Goal: Task Accomplishment & Management: Manage account settings

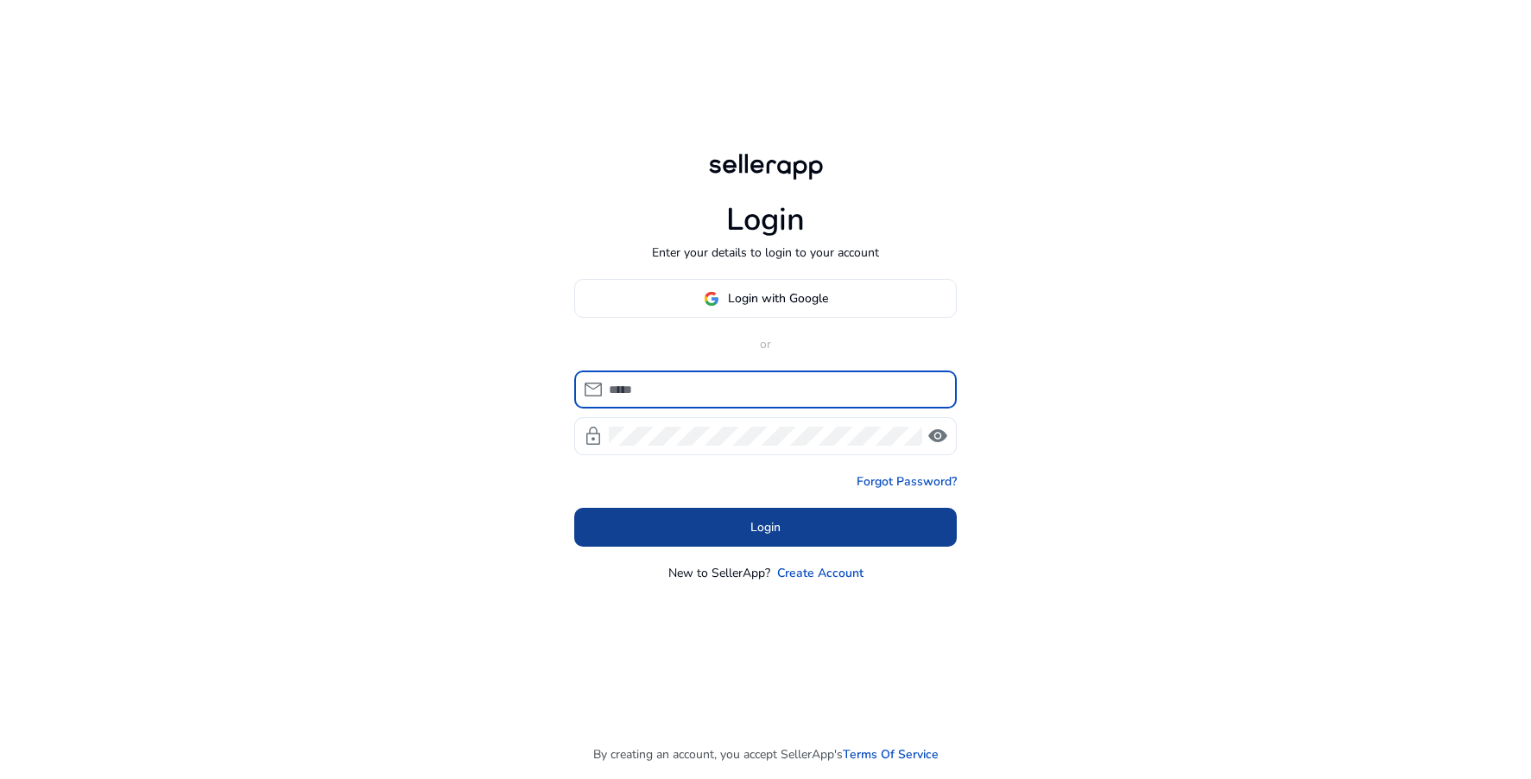
type input "**********"
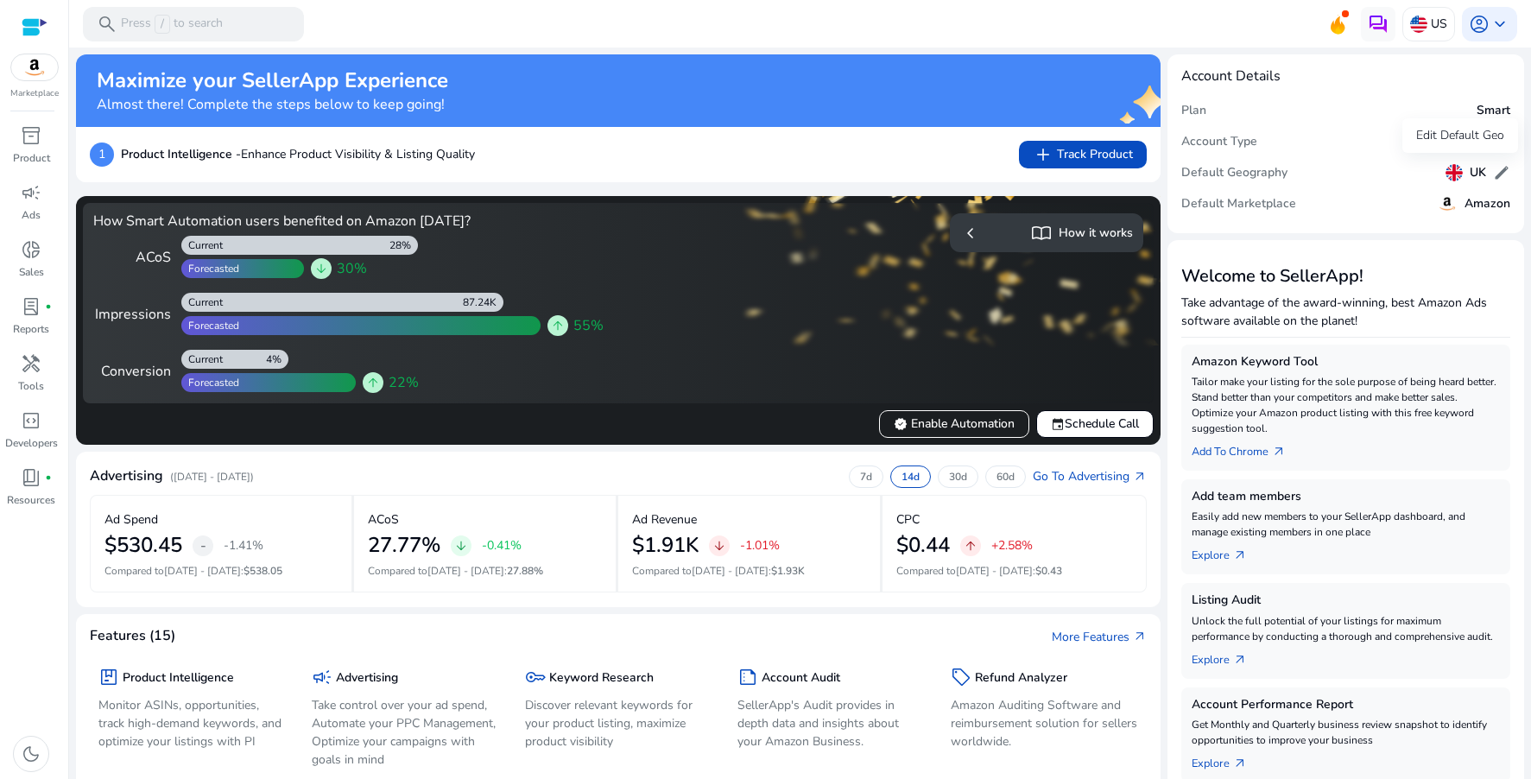
click at [1477, 176] on h5 "UK" at bounding box center [1478, 173] width 16 height 15
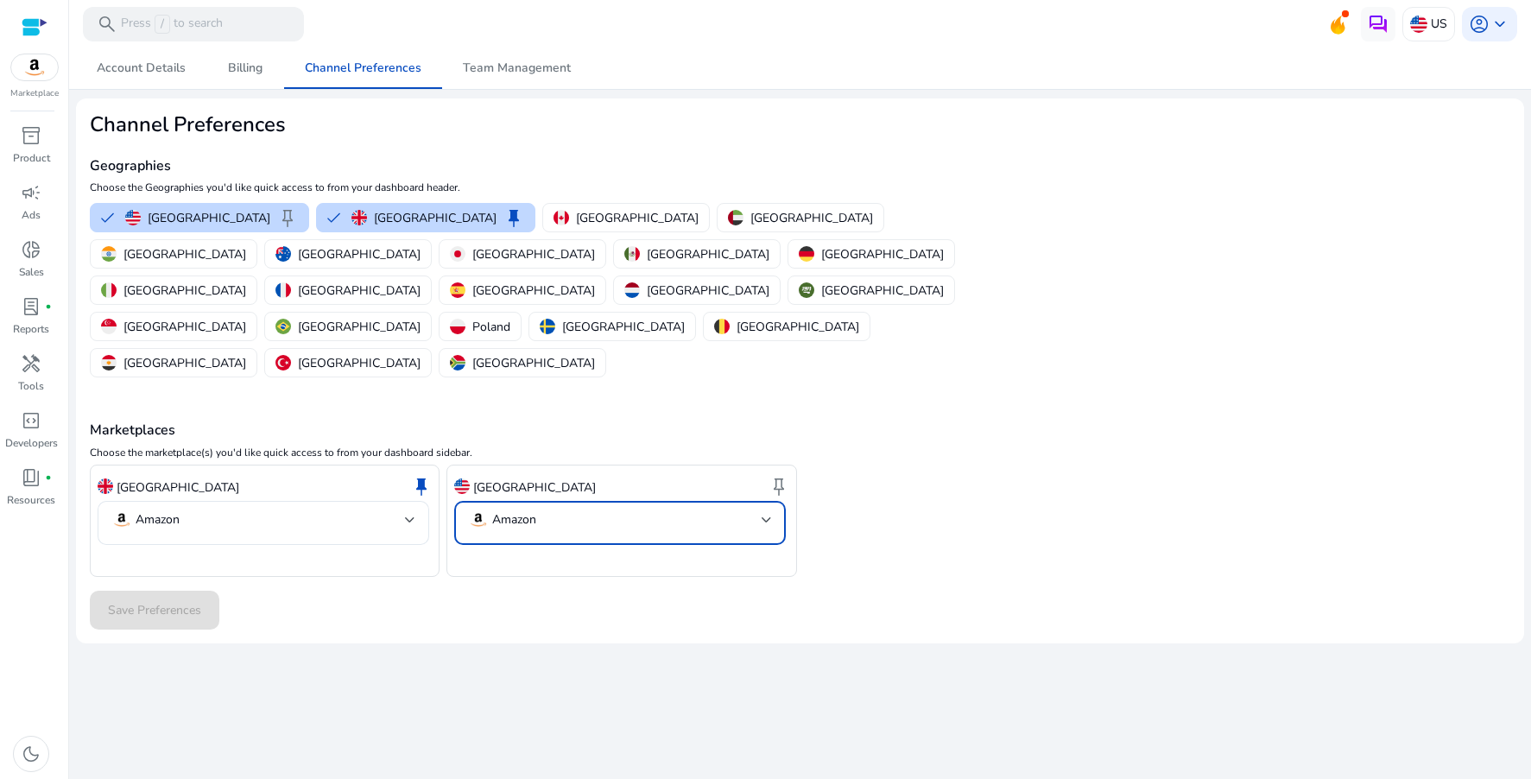
click at [660, 509] on mat-select-trigger "Amazon" at bounding box center [615, 519] width 294 height 21
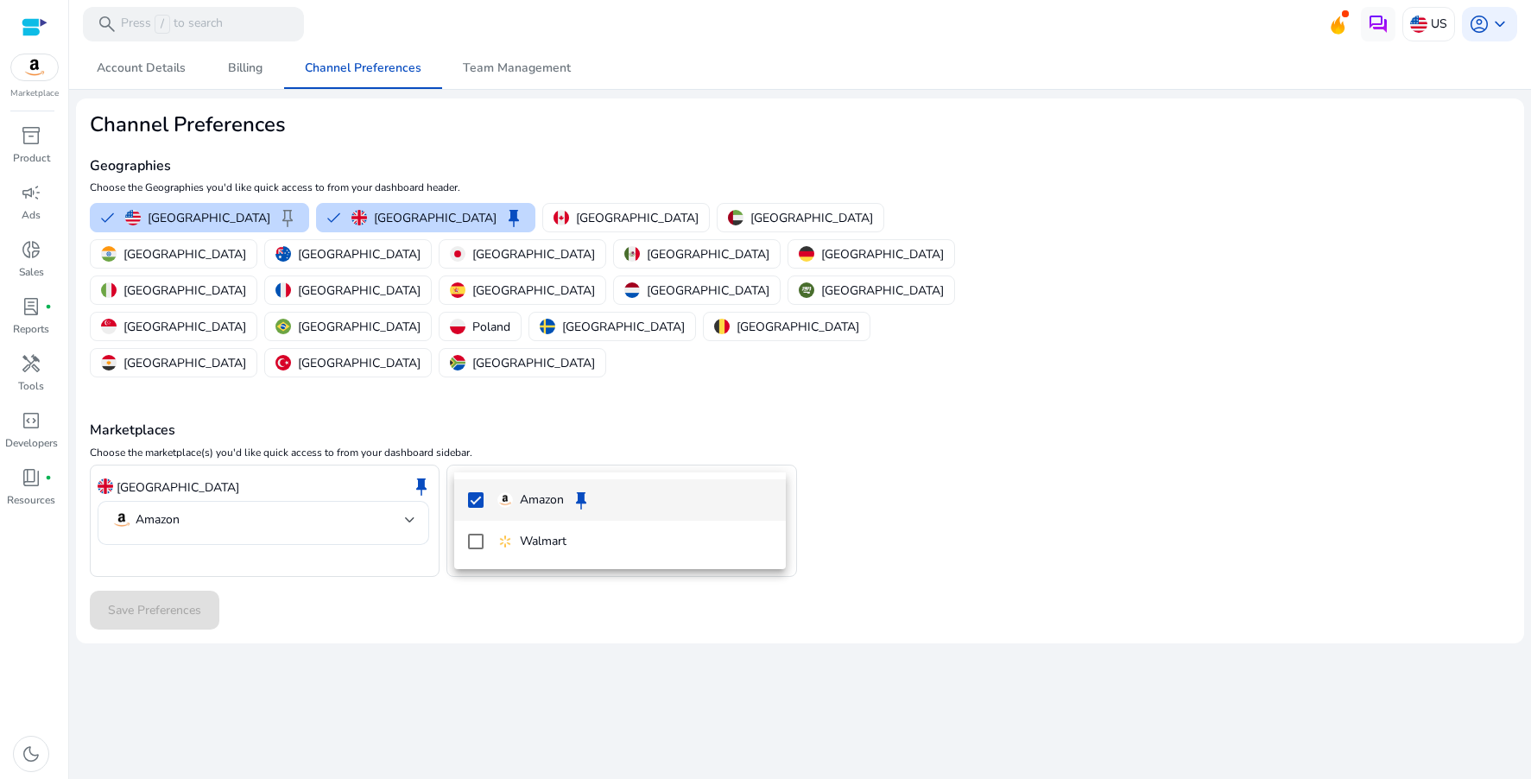
click at [547, 496] on p "Amazon" at bounding box center [542, 499] width 44 height 19
click at [255, 578] on div at bounding box center [765, 389] width 1531 height 779
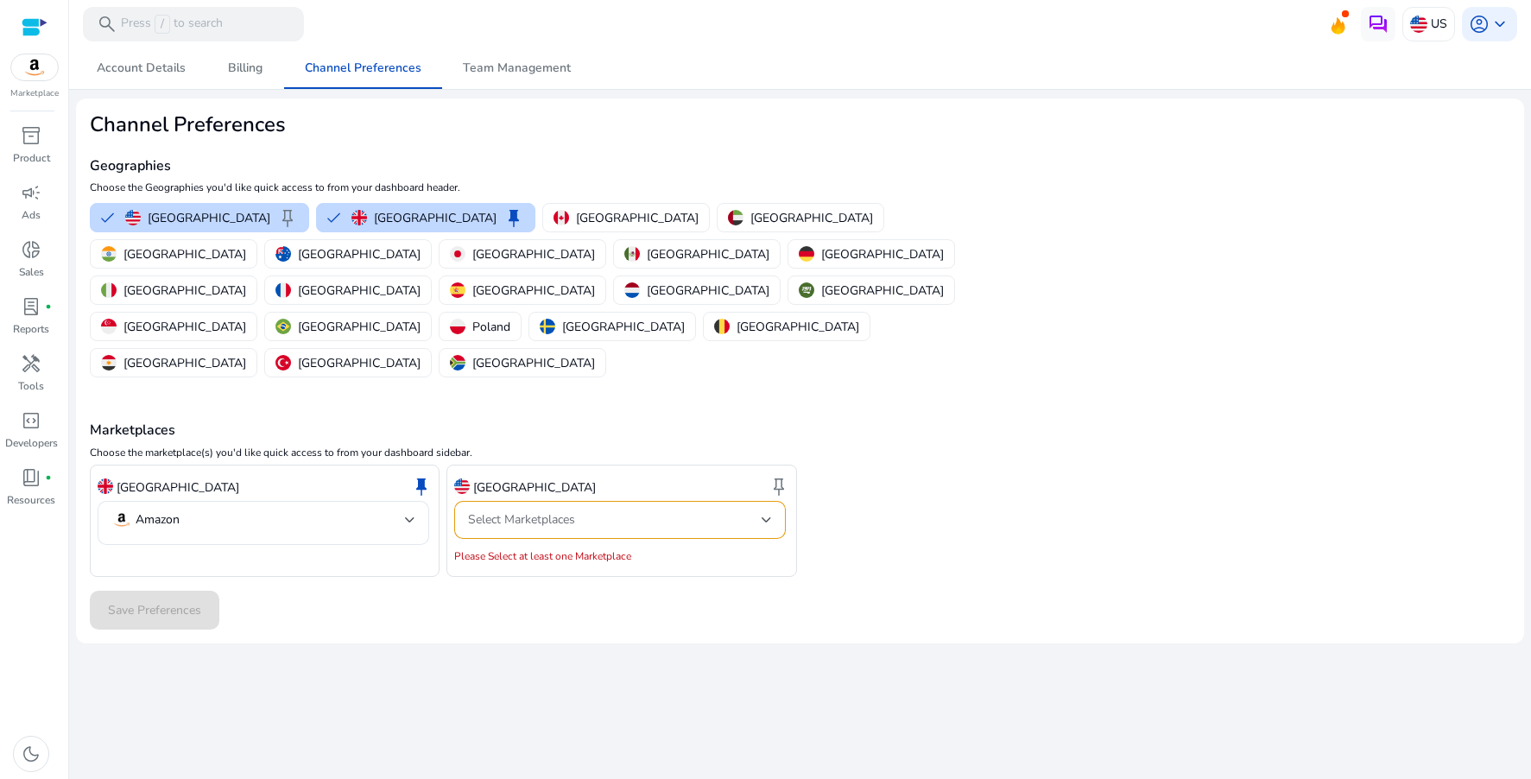
click at [591, 501] on div "Select Marketplaces" at bounding box center [620, 520] width 304 height 38
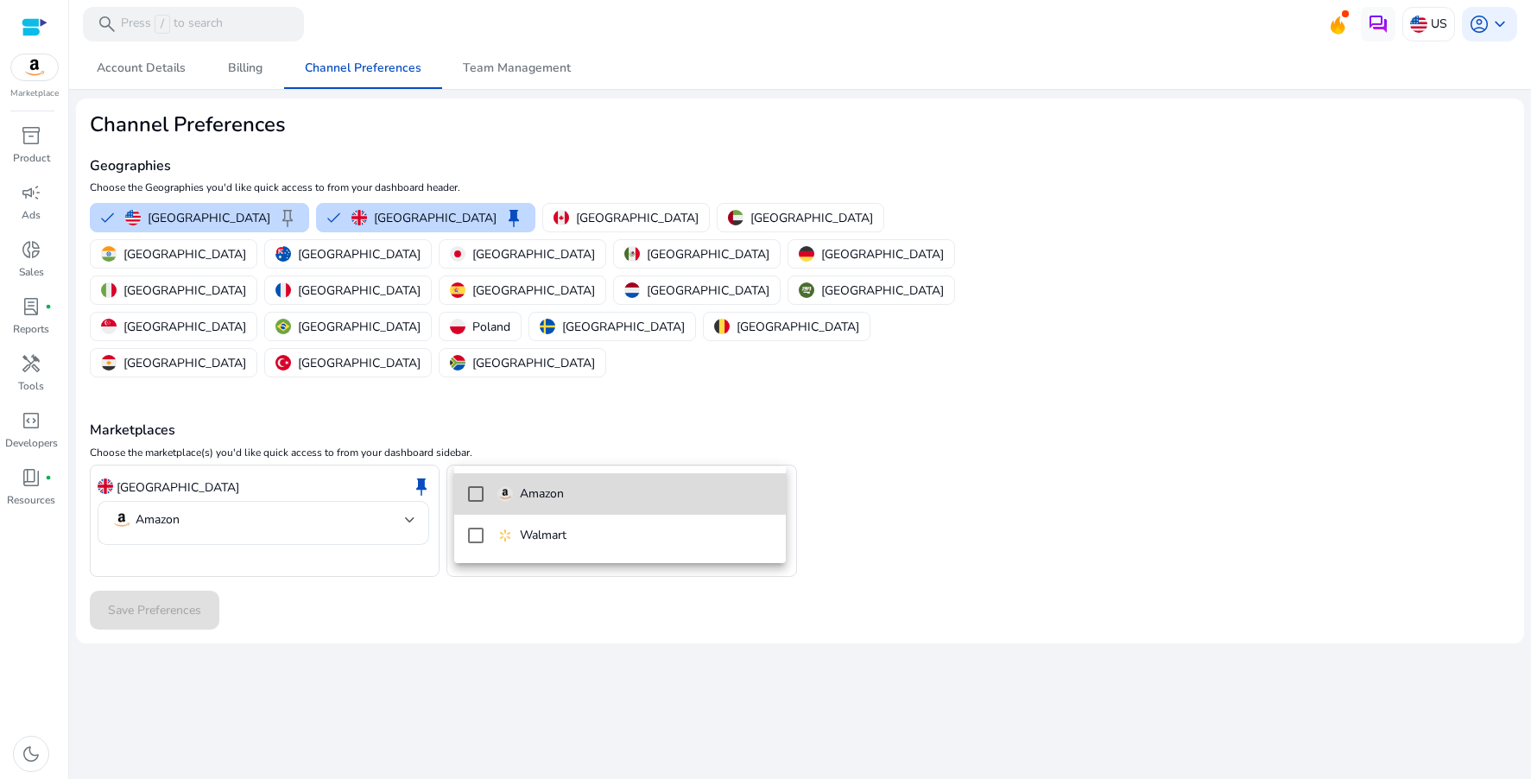
click at [521, 492] on p "Amazon" at bounding box center [542, 493] width 44 height 19
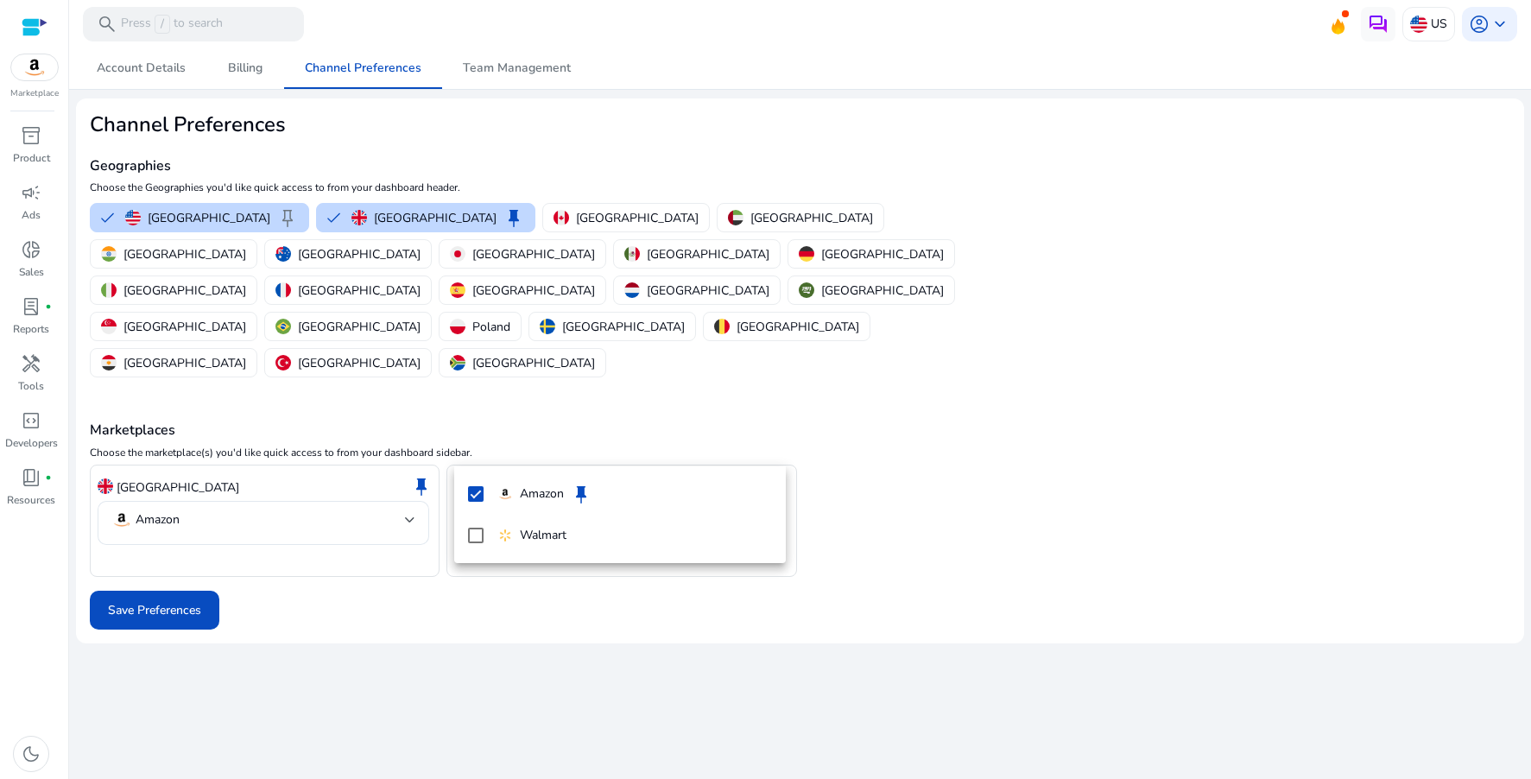
click at [375, 564] on div at bounding box center [765, 389] width 1531 height 779
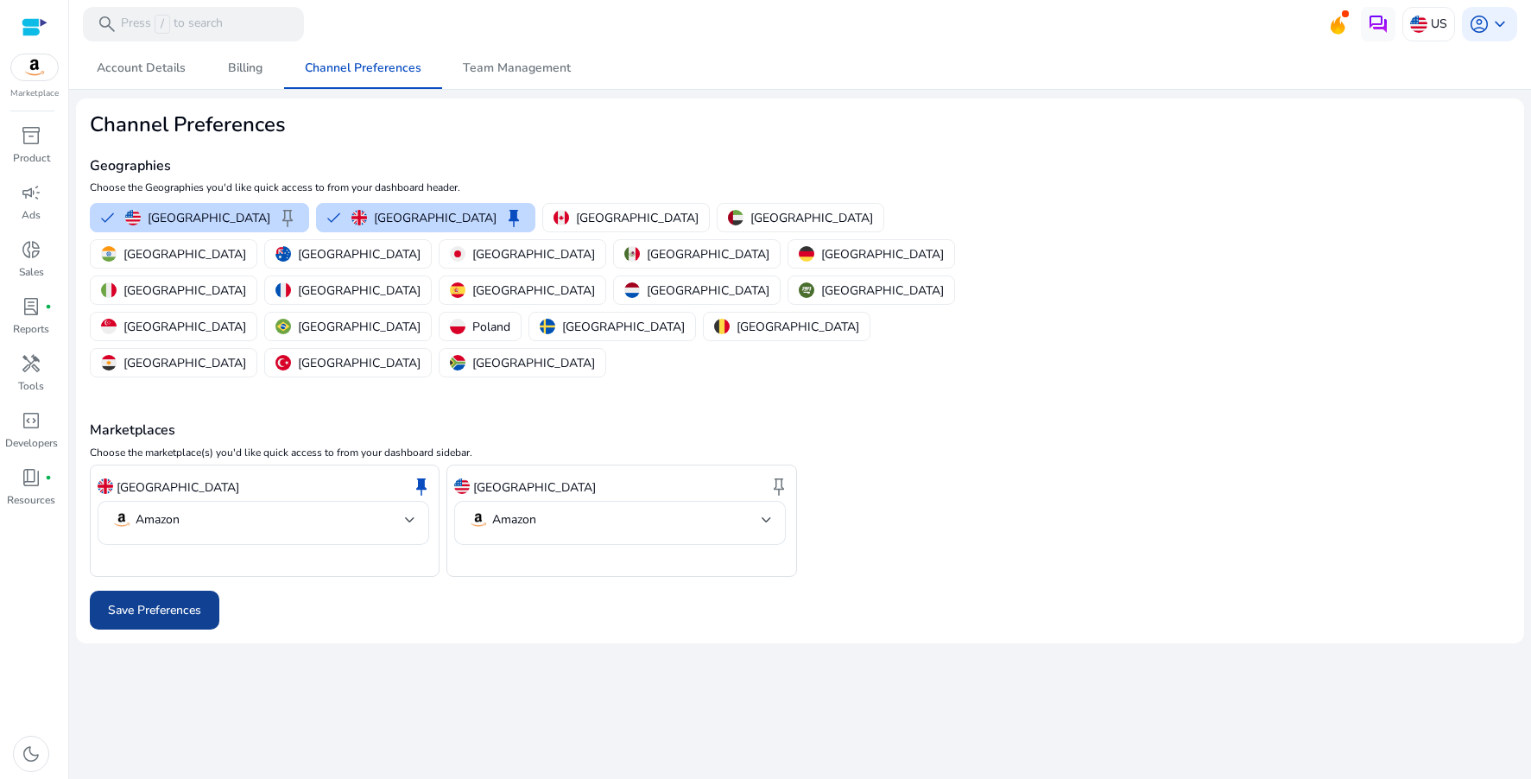
click at [170, 601] on span "Save Preferences" at bounding box center [154, 610] width 93 height 18
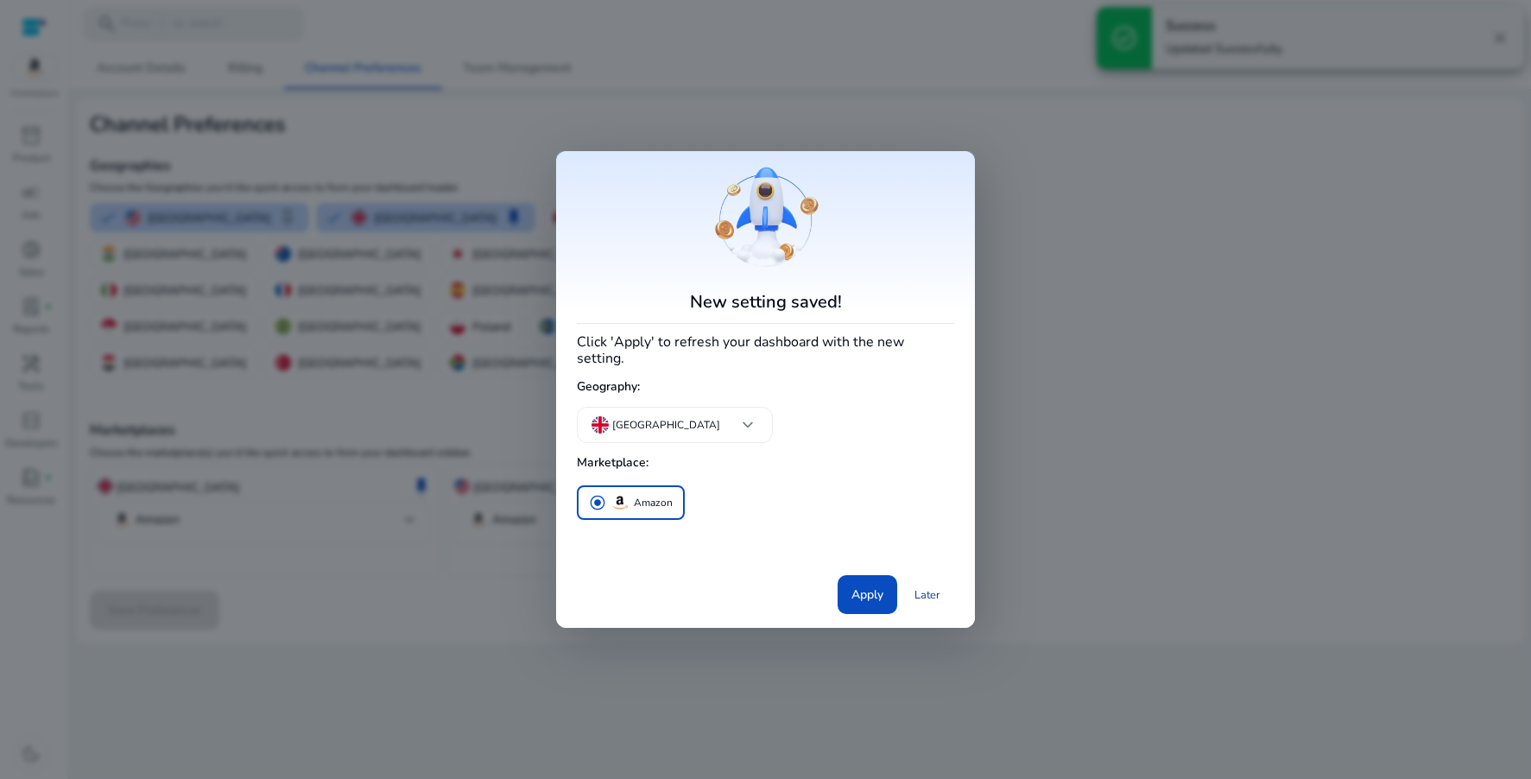
click at [921, 585] on link "Later" at bounding box center [928, 594] width 54 height 31
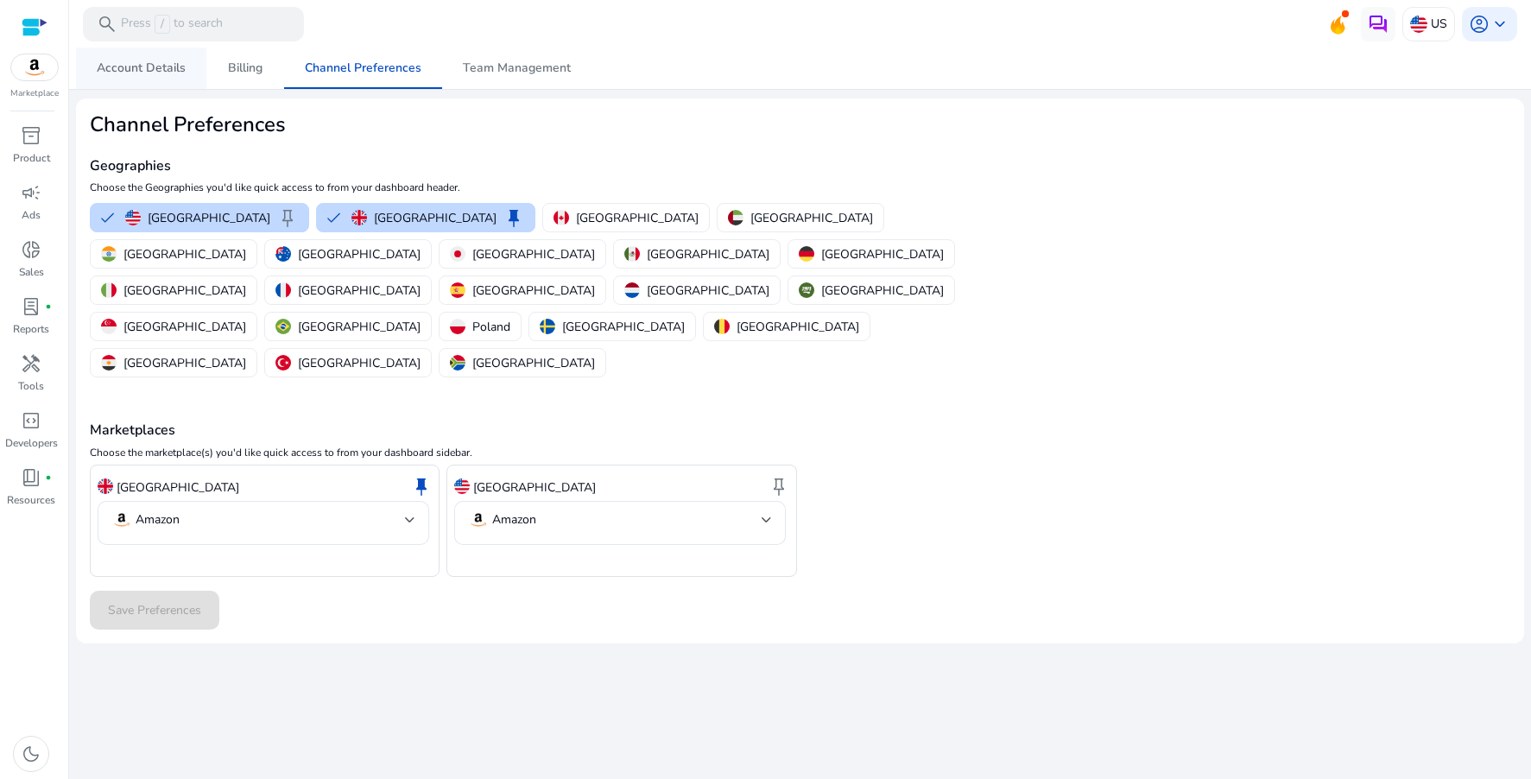
click at [137, 83] on span "Account Details" at bounding box center [141, 67] width 89 height 41
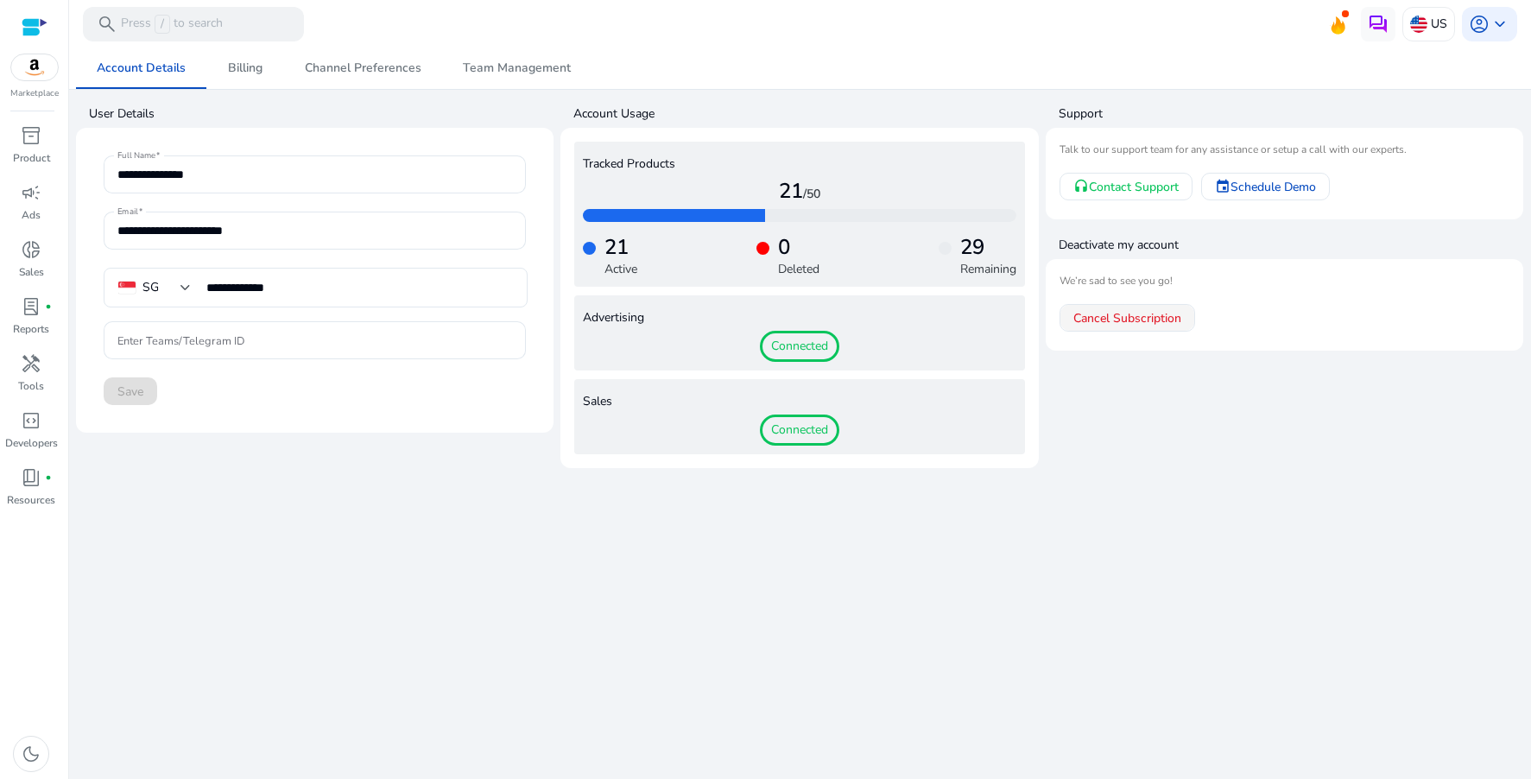
click at [1144, 322] on span "Cancel Subscription" at bounding box center [1127, 318] width 108 height 18
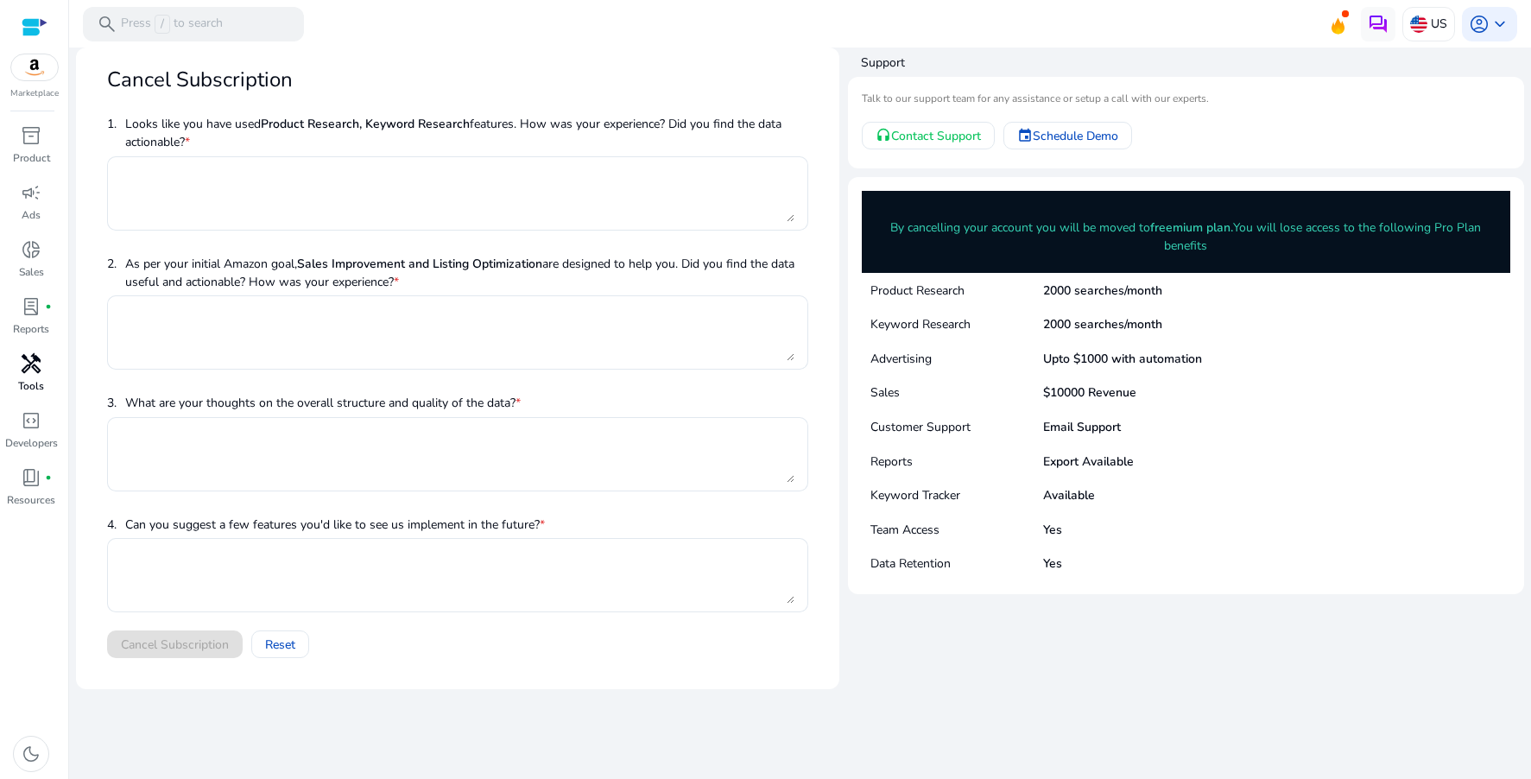
click at [34, 376] on div "handyman" at bounding box center [31, 364] width 48 height 28
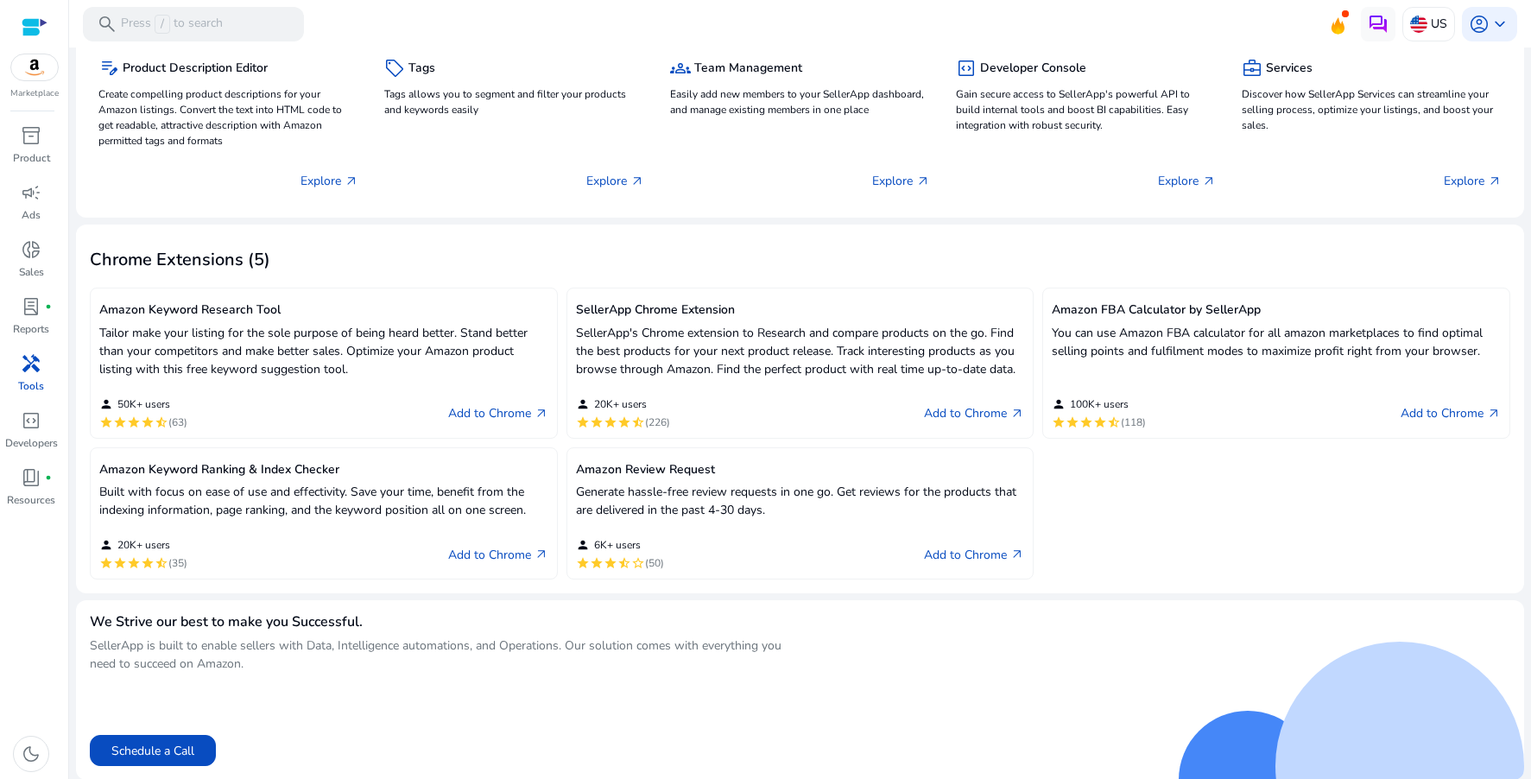
scroll to position [294, 0]
click at [1458, 412] on link "Add to Chrome arrow_outward" at bounding box center [1451, 412] width 100 height 21
click at [471, 549] on link "Add to Chrome arrow_outward" at bounding box center [498, 553] width 100 height 21
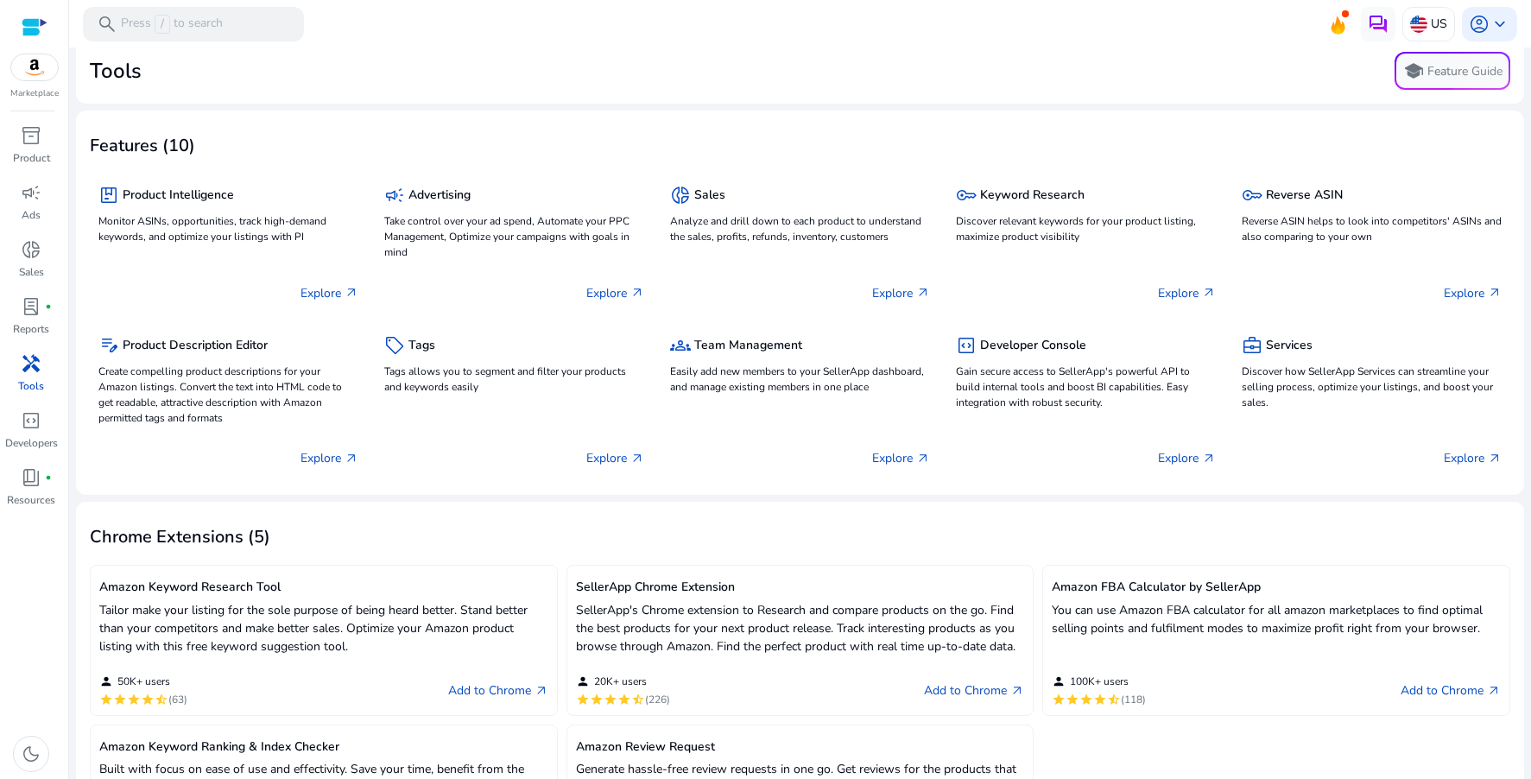
scroll to position [33, 0]
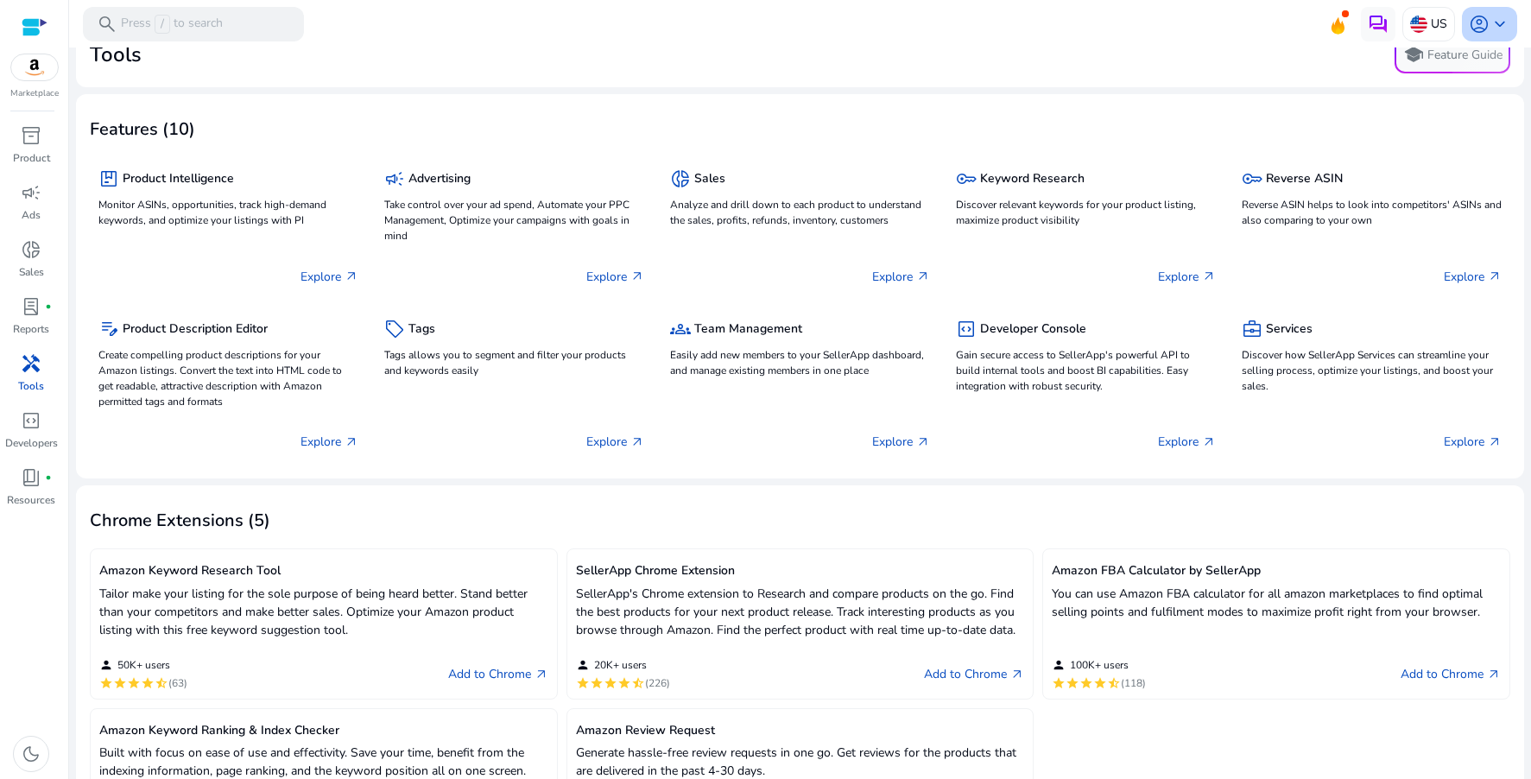
click at [1489, 20] on span "keyboard_arrow_down" at bounding box center [1499, 24] width 21 height 21
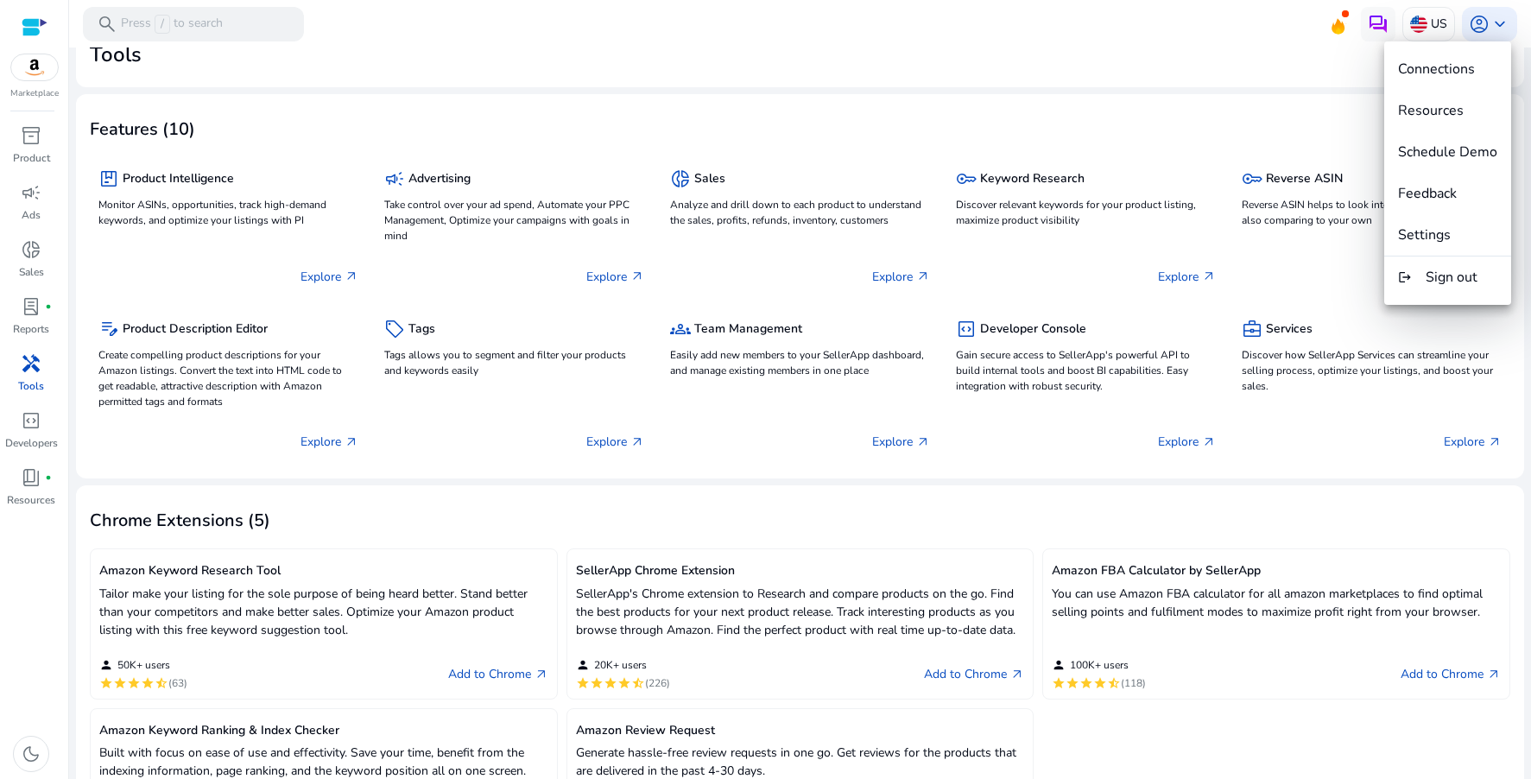
drag, startPoint x: 1237, startPoint y: 65, endPoint x: 1303, endPoint y: 62, distance: 65.7
click at [1238, 65] on div at bounding box center [765, 389] width 1531 height 779
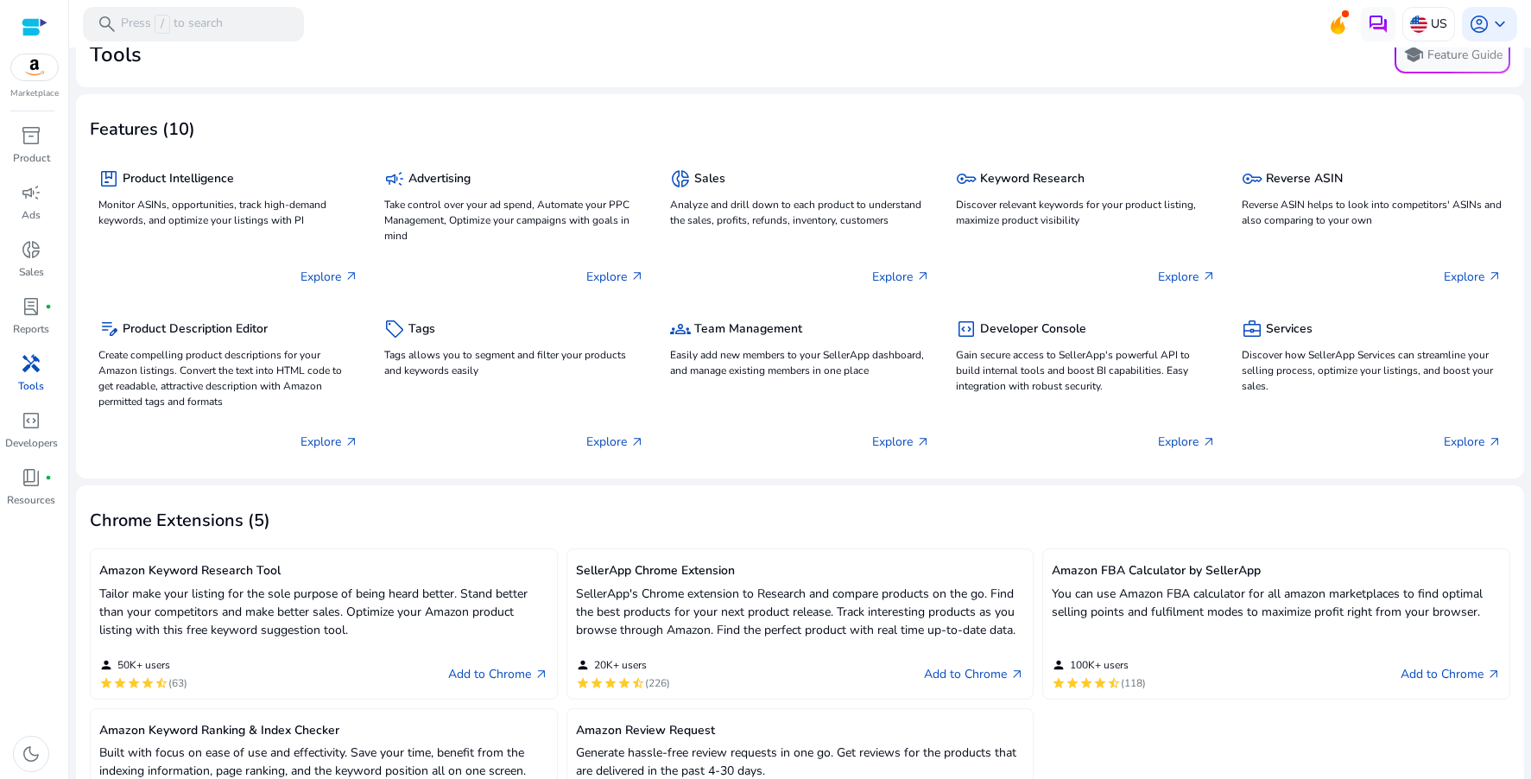
click at [46, 65] on img at bounding box center [34, 67] width 47 height 26
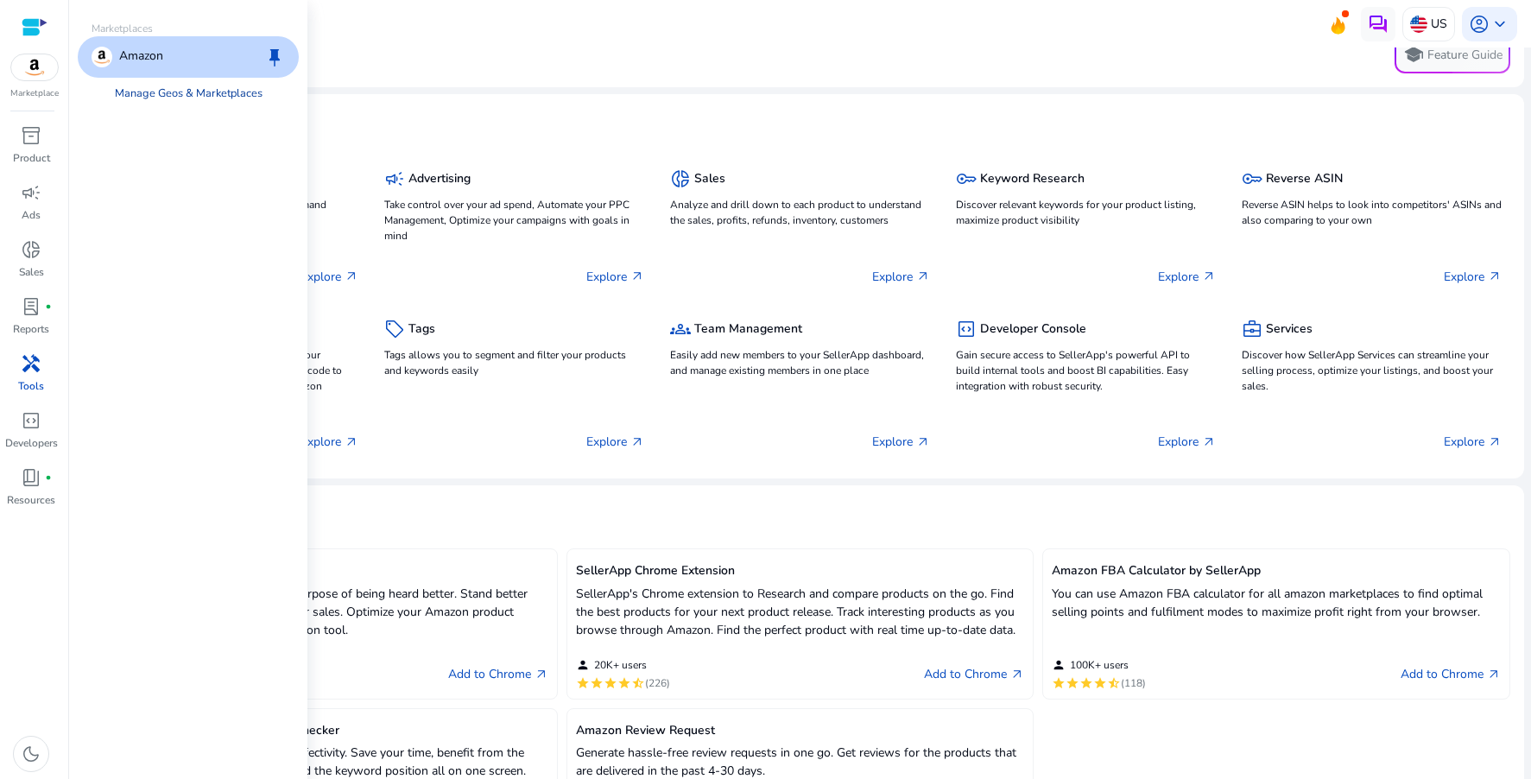
click at [221, 96] on link "Manage Geos & Marketplaces" at bounding box center [188, 93] width 175 height 31
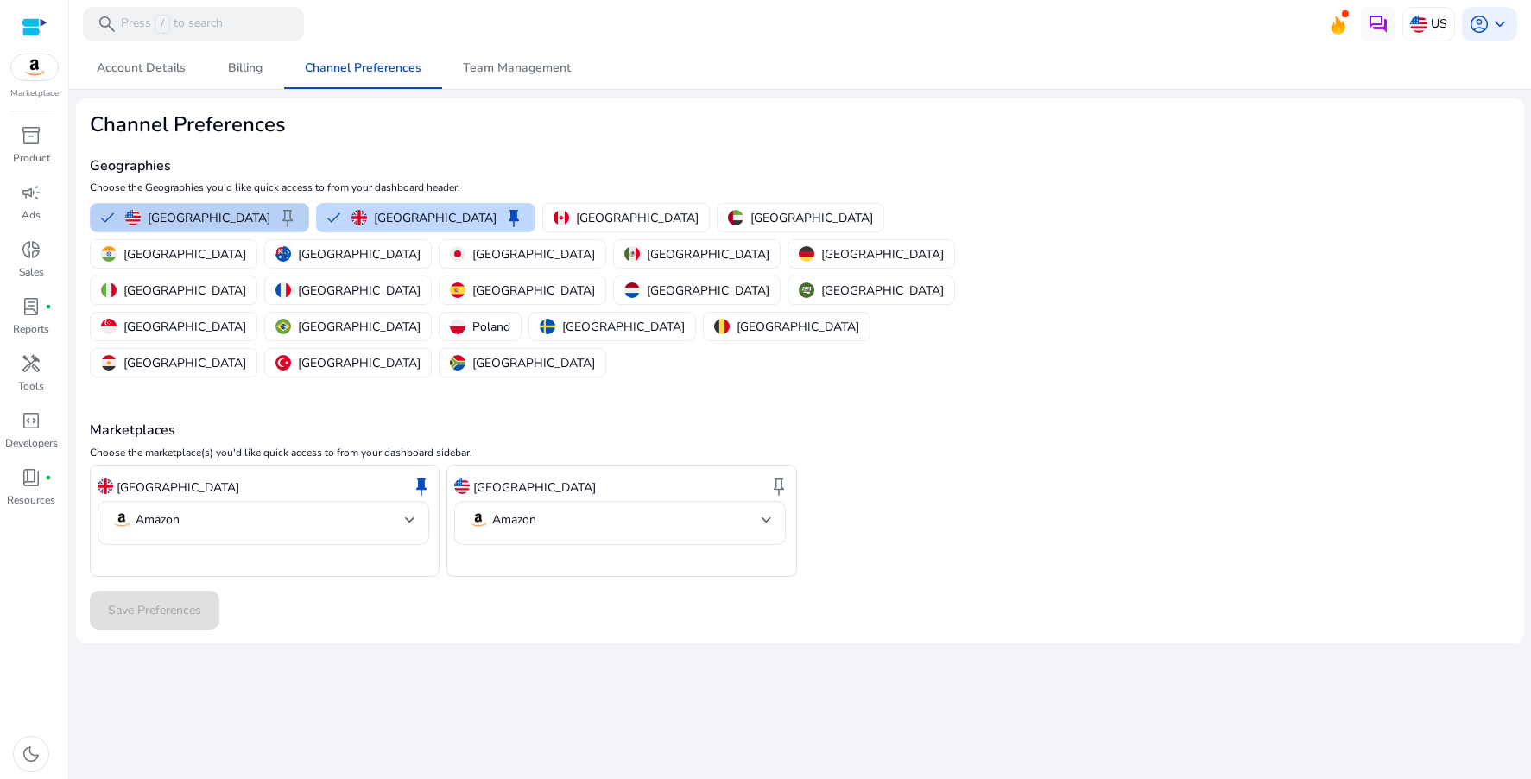
click at [159, 212] on p "[GEOGRAPHIC_DATA]" at bounding box center [209, 218] width 123 height 18
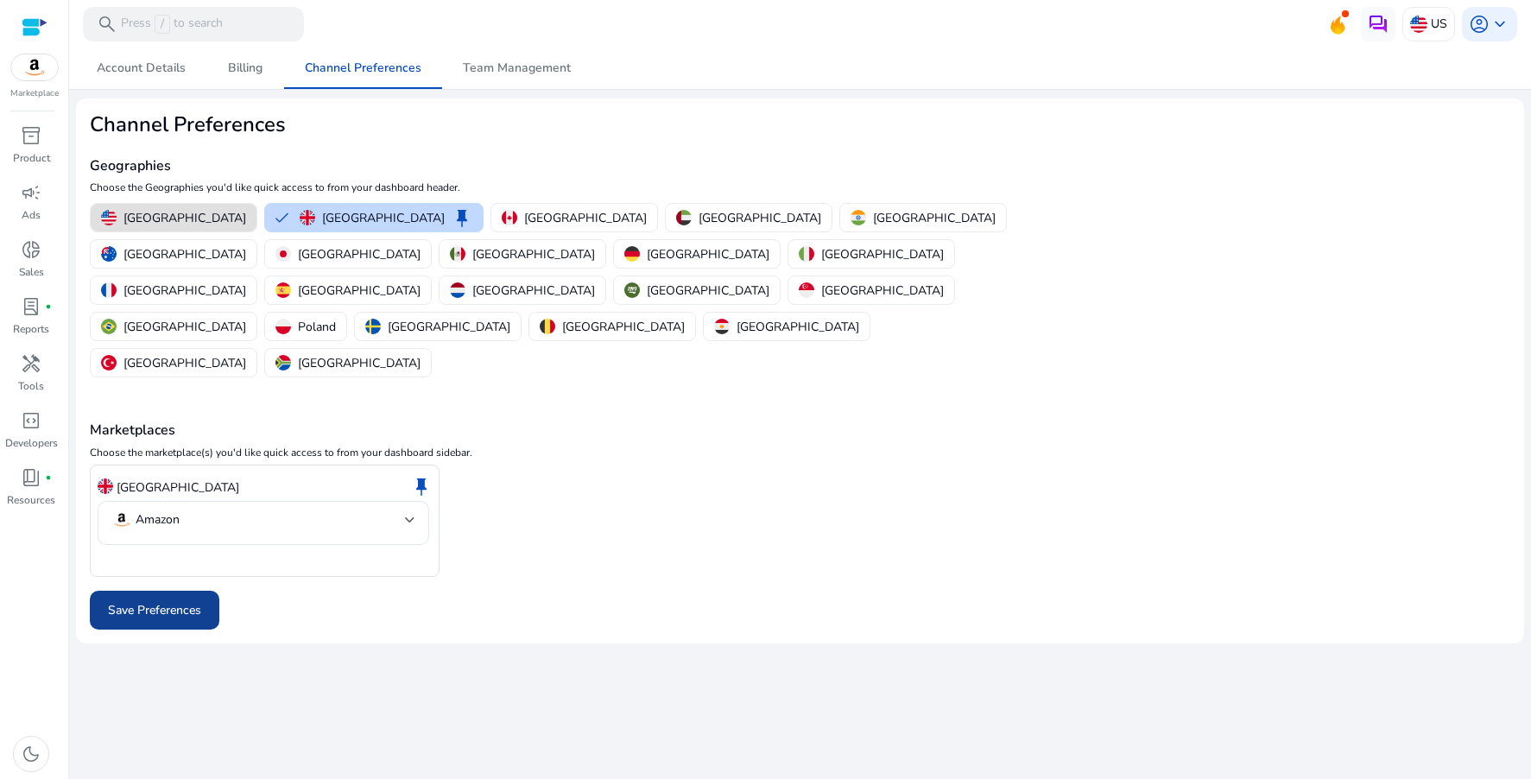
click at [182, 601] on span "Save Preferences" at bounding box center [154, 610] width 93 height 18
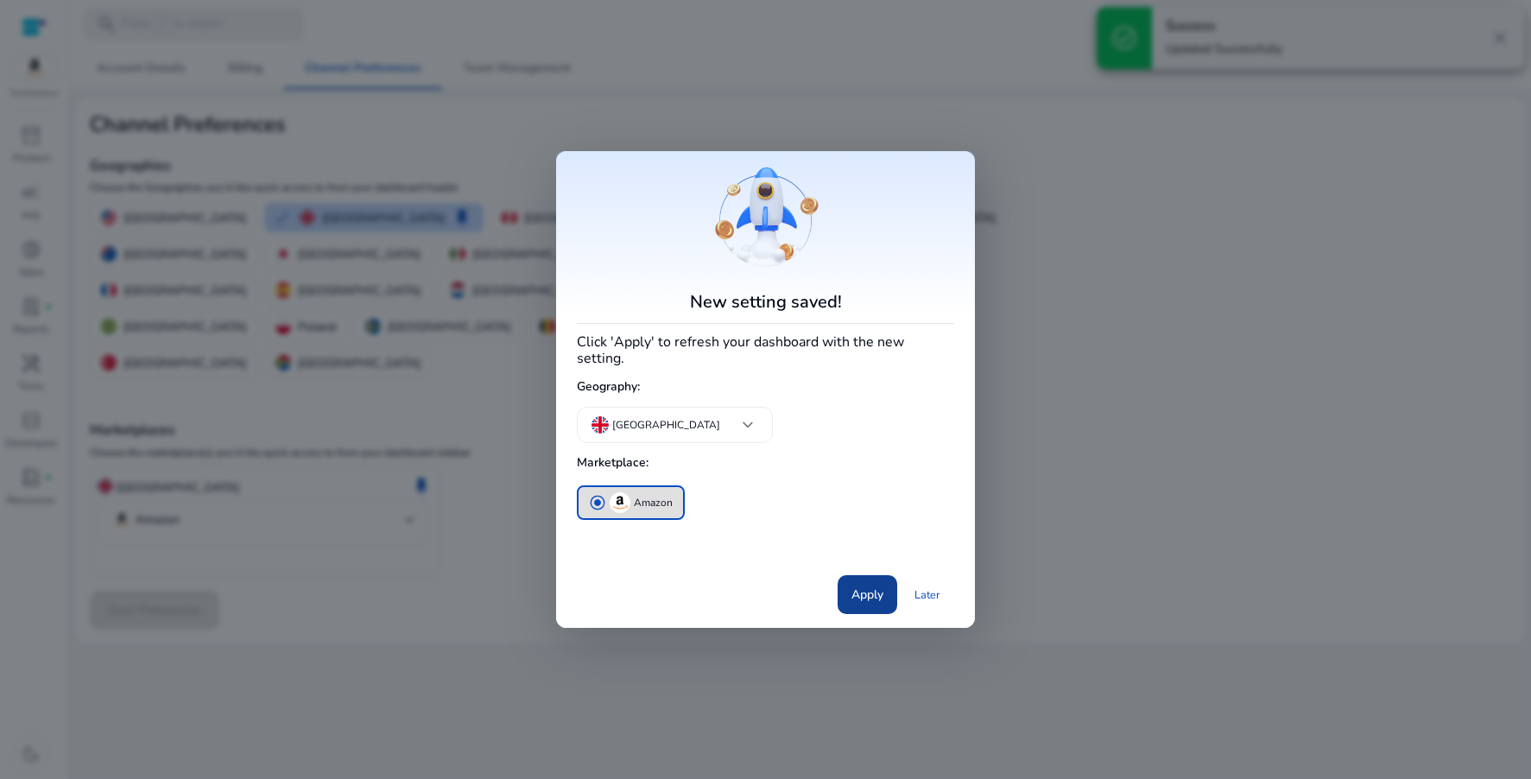
click at [869, 592] on span "Apply" at bounding box center [867, 594] width 32 height 18
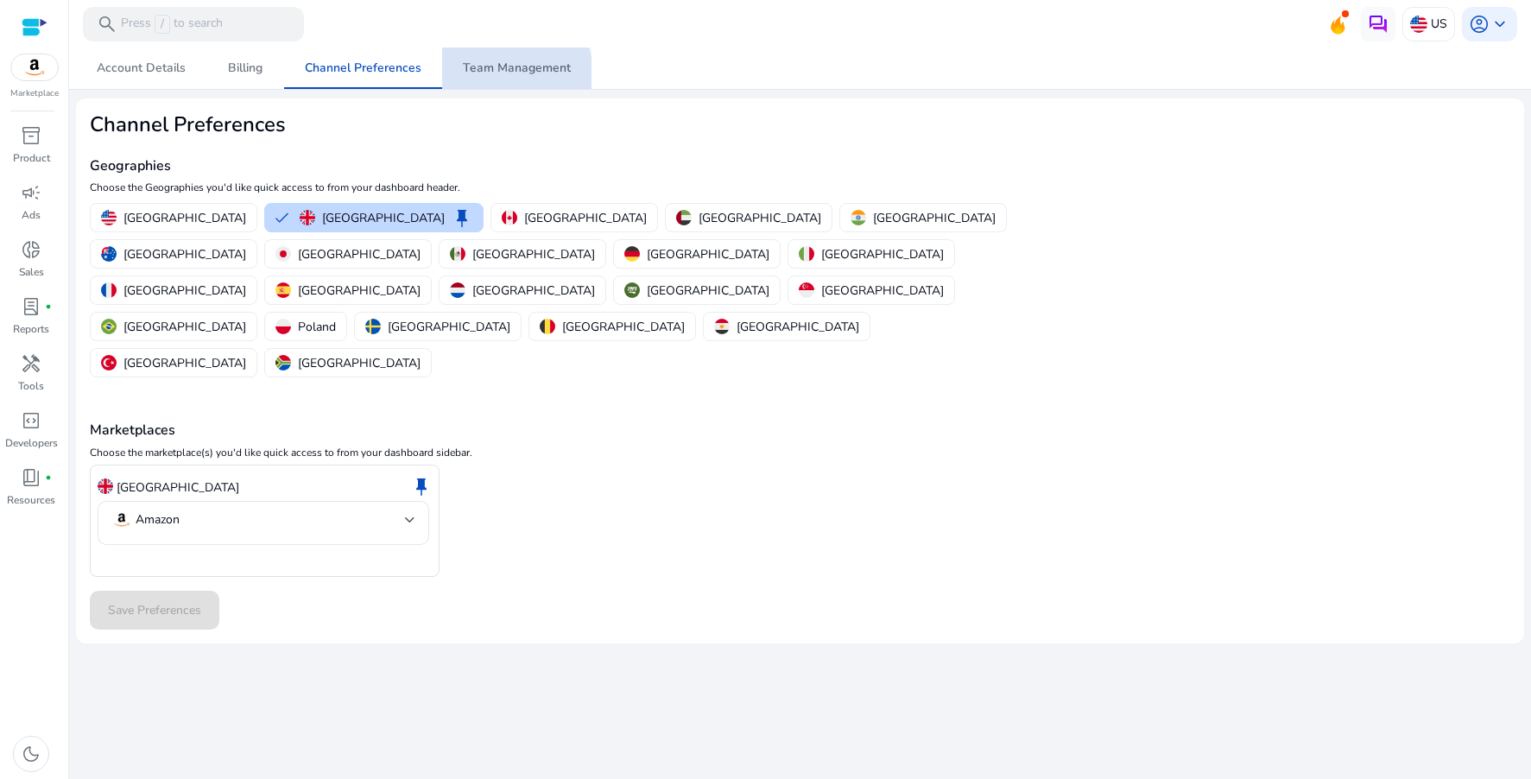
click at [482, 76] on span "Team Management" at bounding box center [517, 67] width 108 height 41
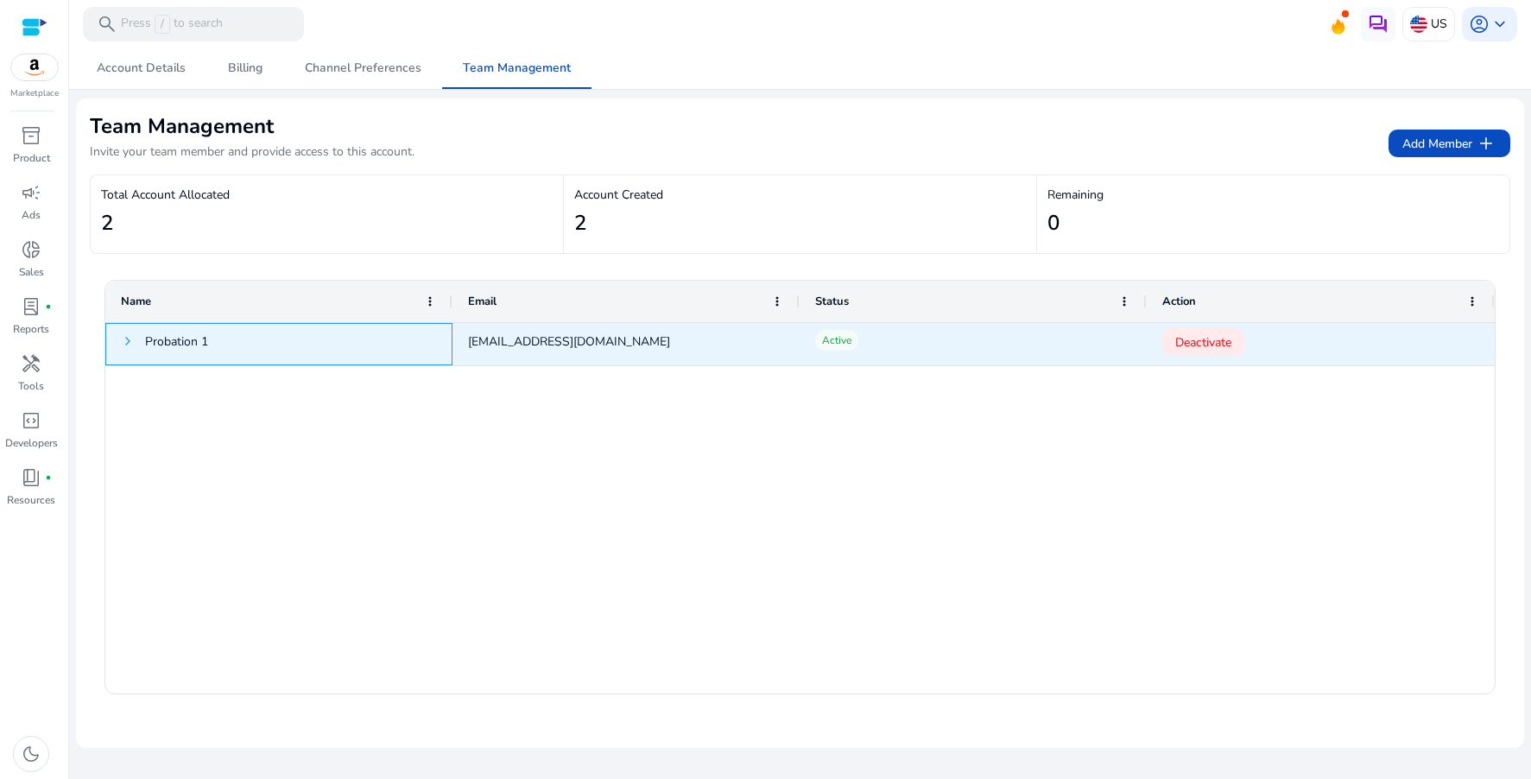
click at [122, 344] on span at bounding box center [128, 341] width 14 height 14
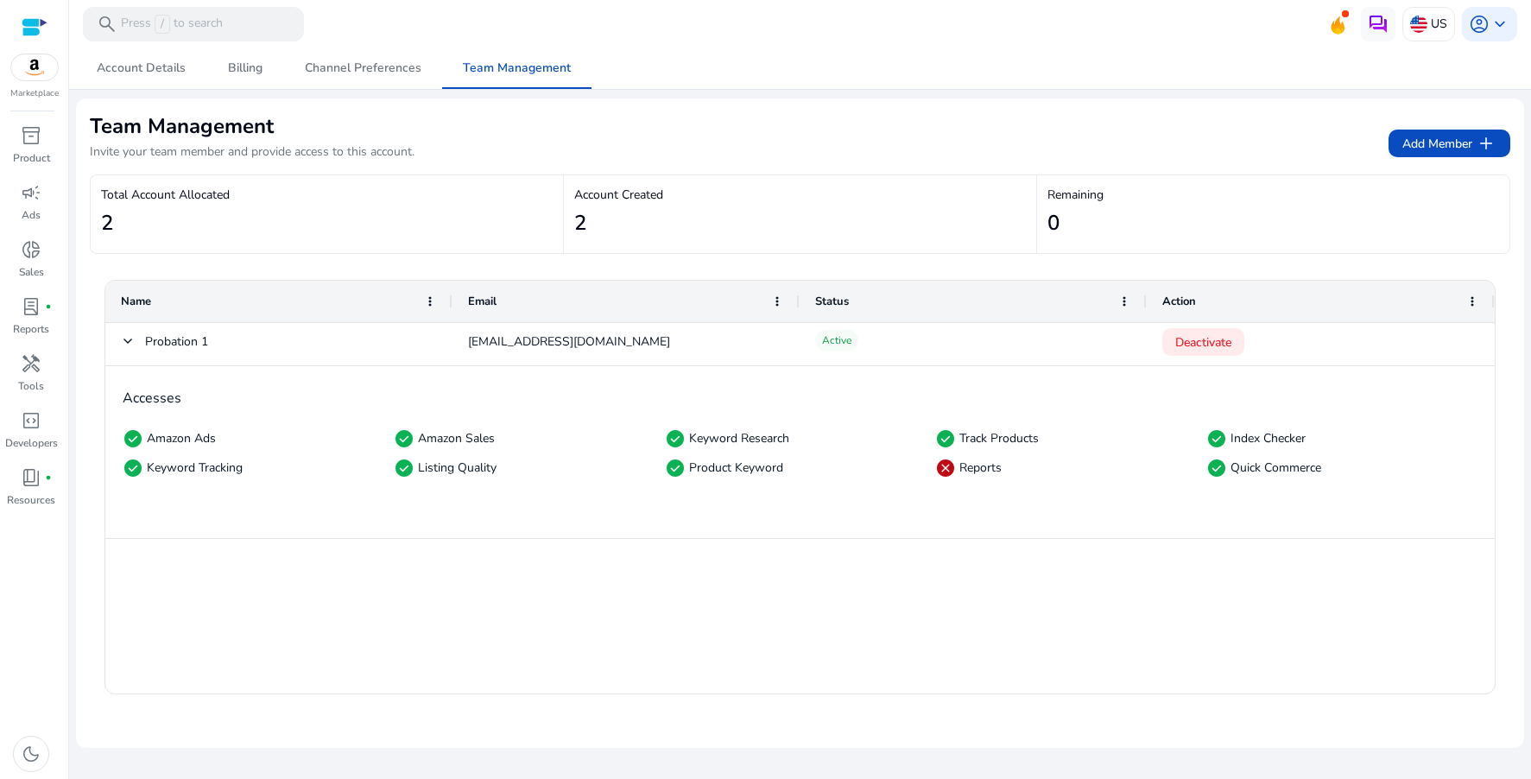
click at [1475, 308] on div "Action" at bounding box center [1320, 301] width 317 height 41
click at [1474, 303] on span at bounding box center [1472, 301] width 14 height 14
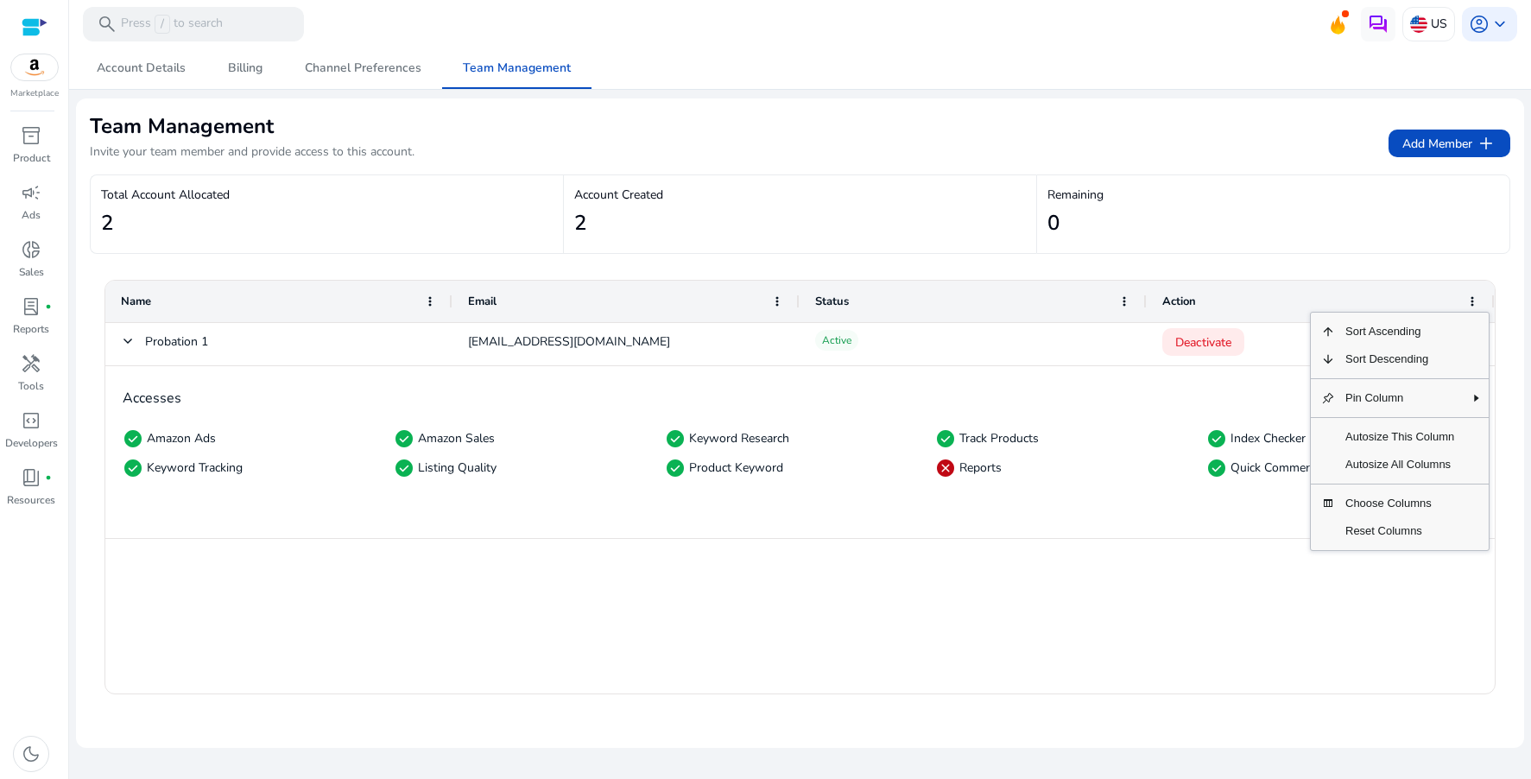
click at [1223, 523] on div "Accesses check_circle Amazon Ads check_circle Amazon Sales check_circle Keyword…" at bounding box center [799, 452] width 1389 height 173
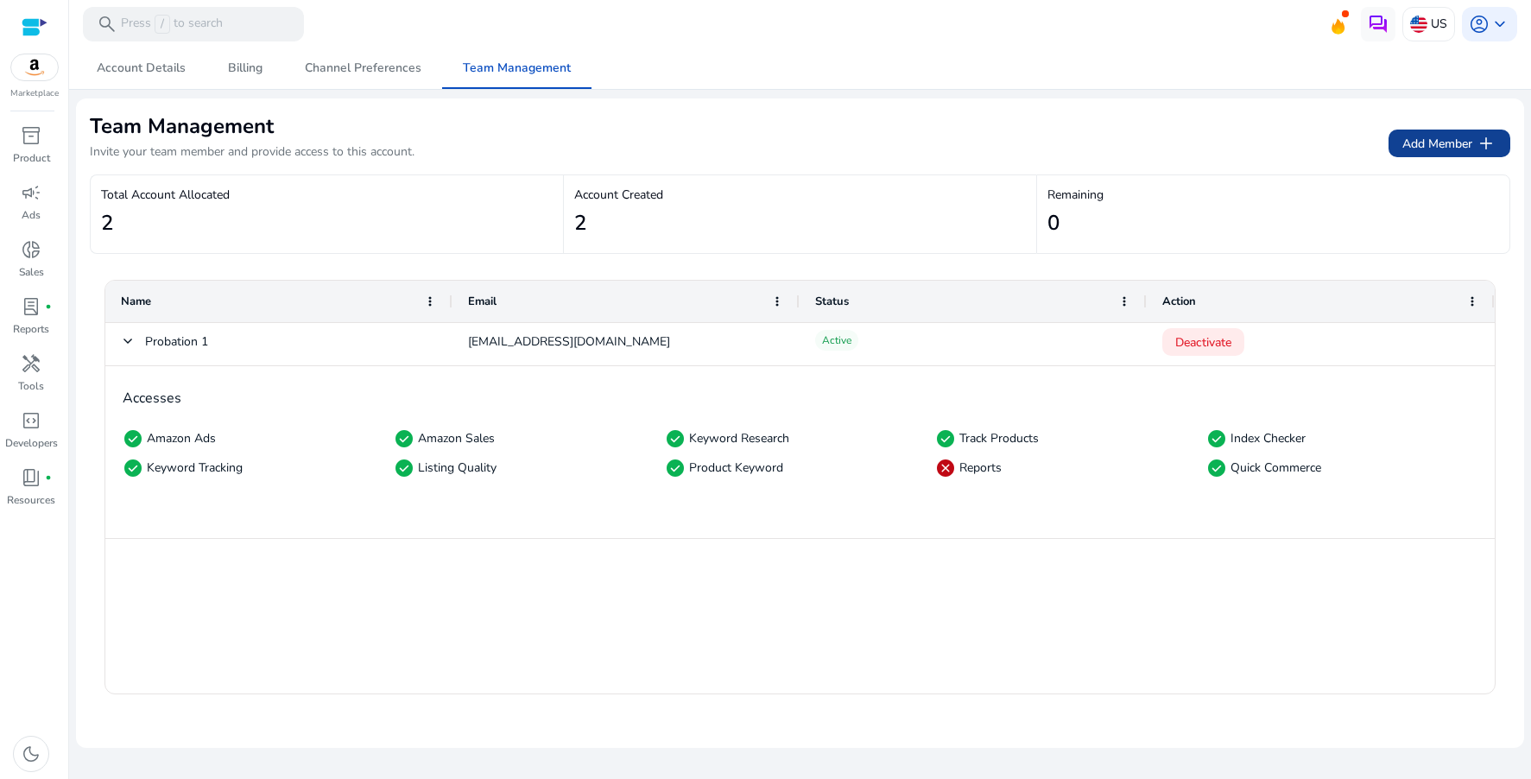
click at [1451, 147] on span "Add Member add" at bounding box center [1449, 143] width 94 height 21
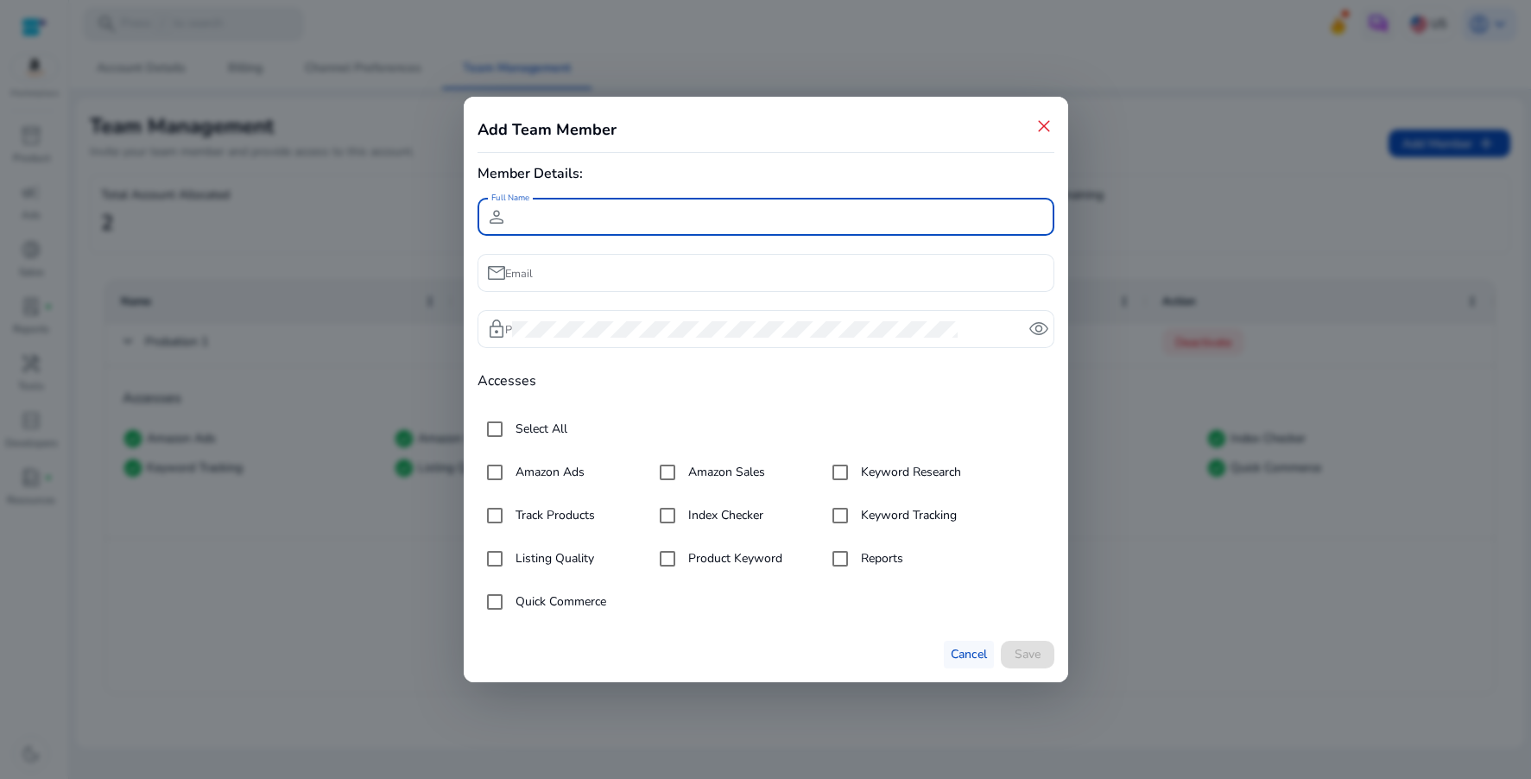
click at [959, 658] on span "Cancel" at bounding box center [969, 654] width 36 height 18
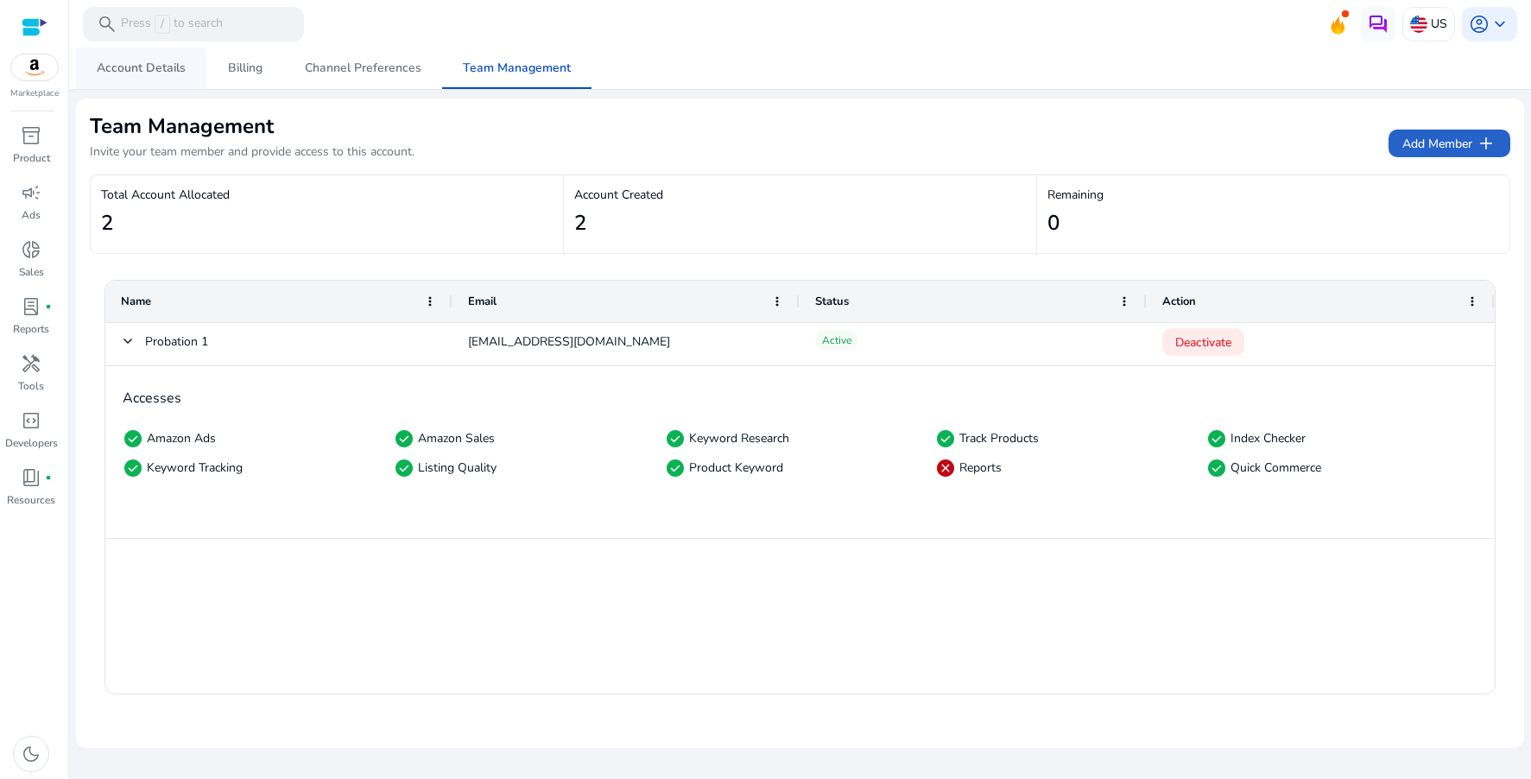
click at [119, 81] on span "Account Details" at bounding box center [141, 67] width 89 height 41
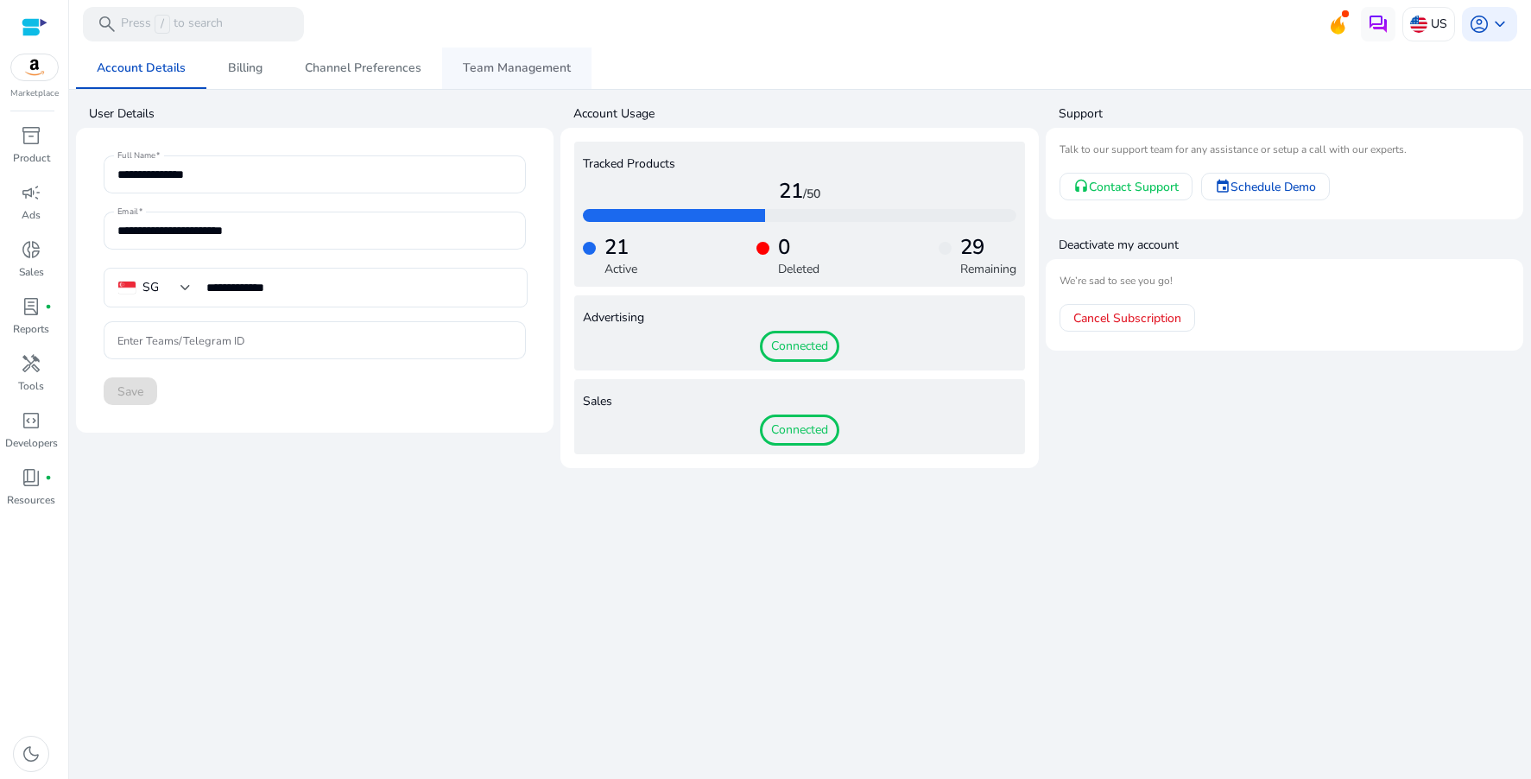
click at [455, 85] on link "Team Management" at bounding box center [516, 67] width 149 height 41
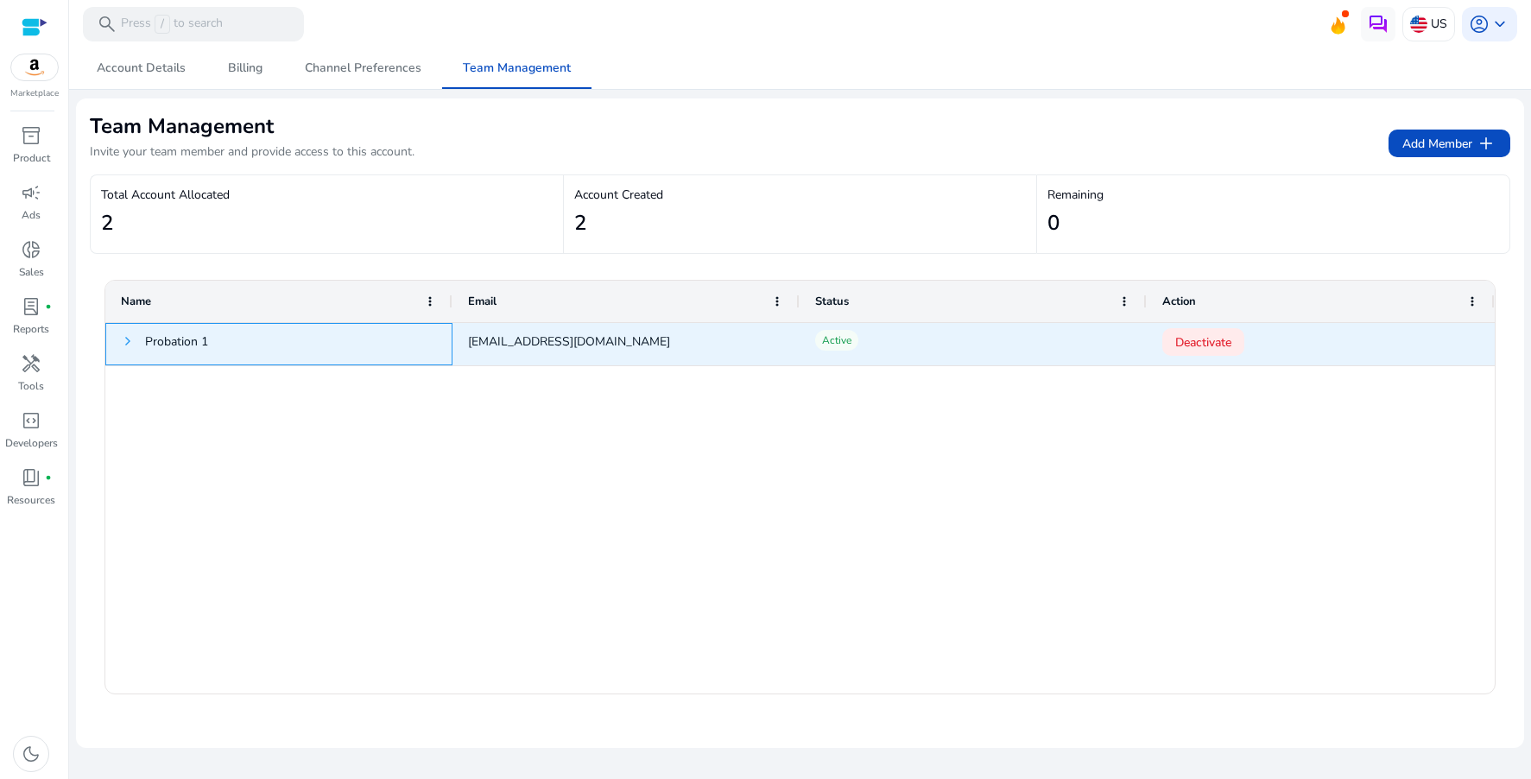
click at [124, 334] on span at bounding box center [128, 341] width 14 height 14
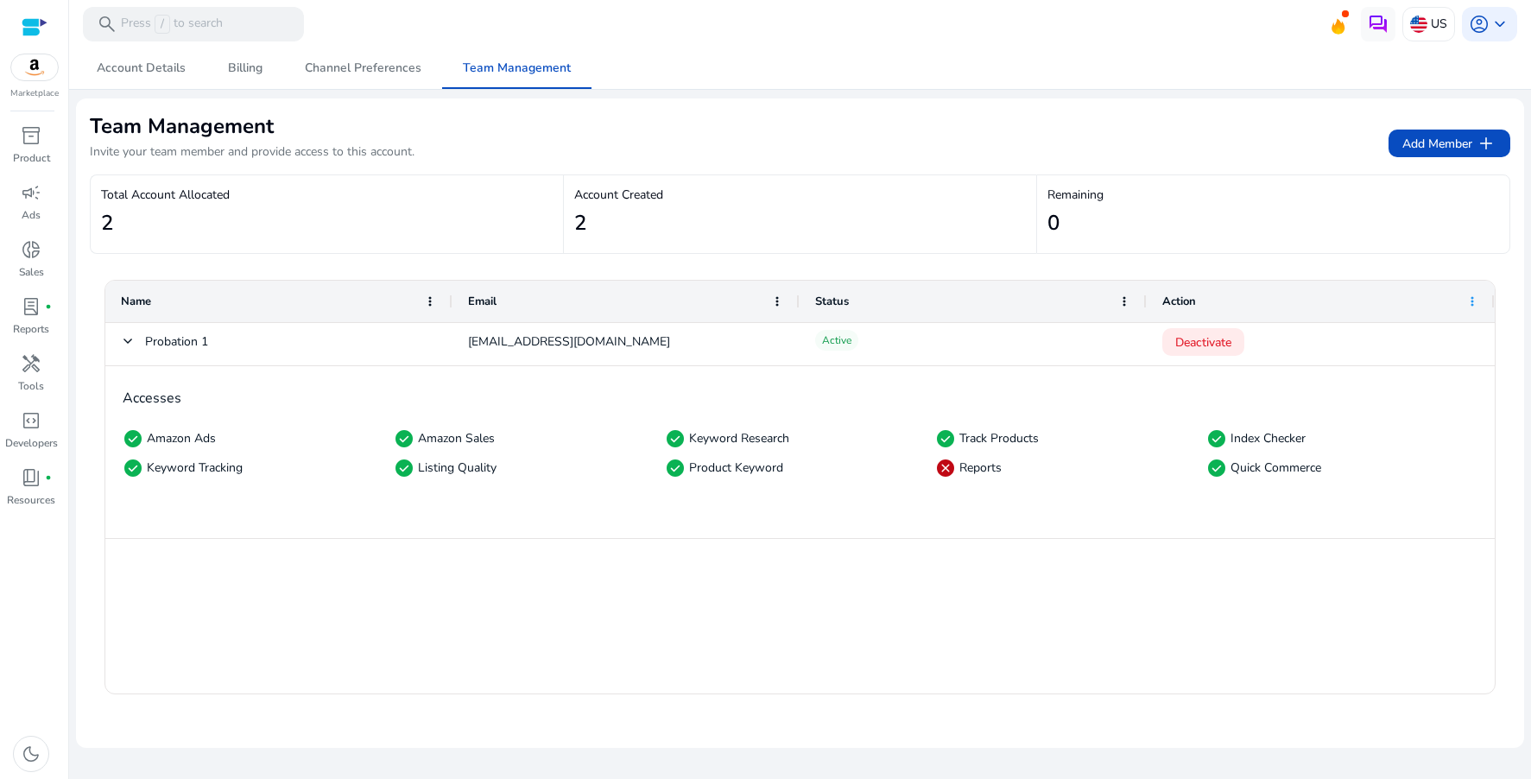
click at [1469, 300] on span at bounding box center [1472, 301] width 14 height 14
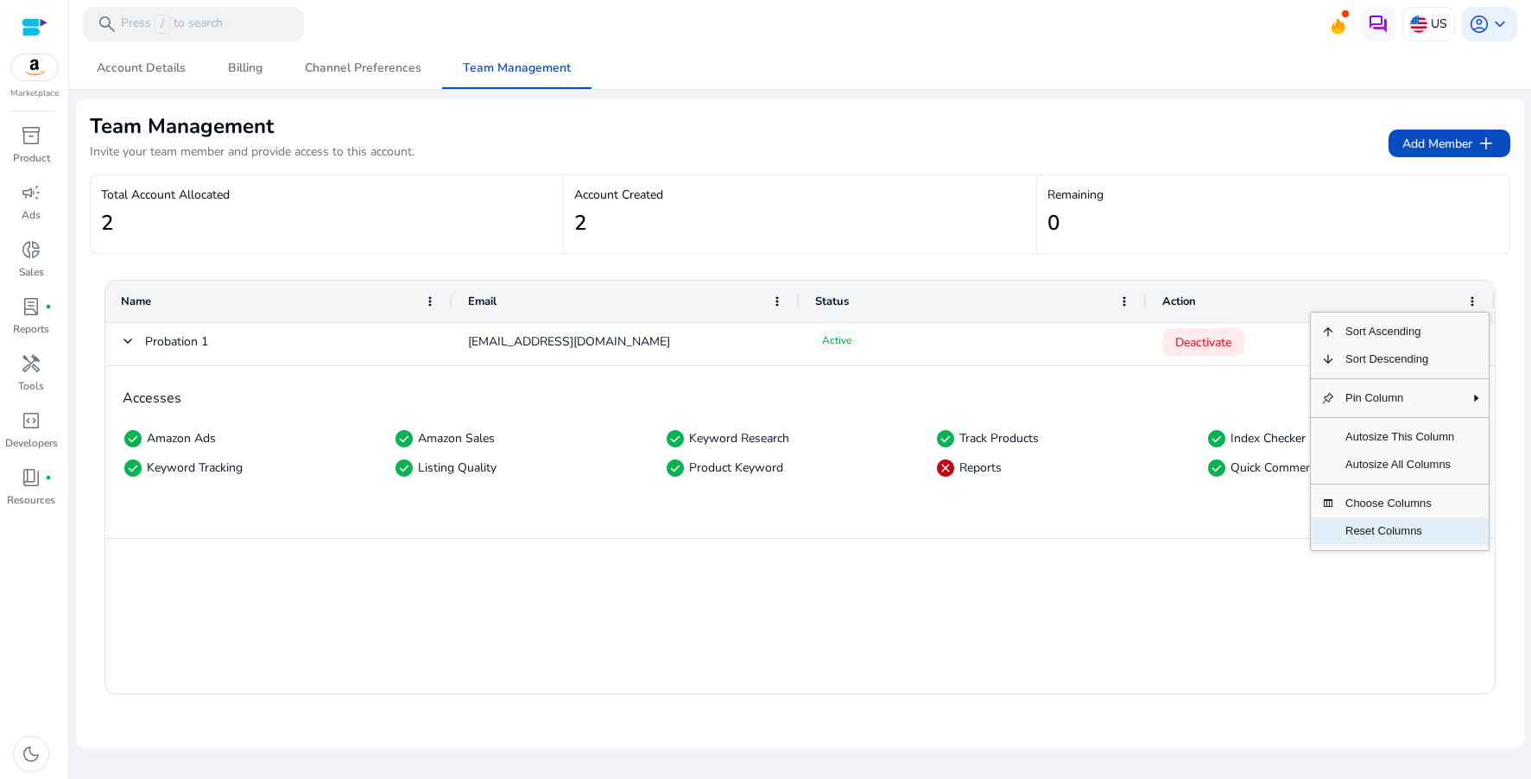
click at [1426, 524] on span "Reset Columns" at bounding box center [1400, 531] width 130 height 28
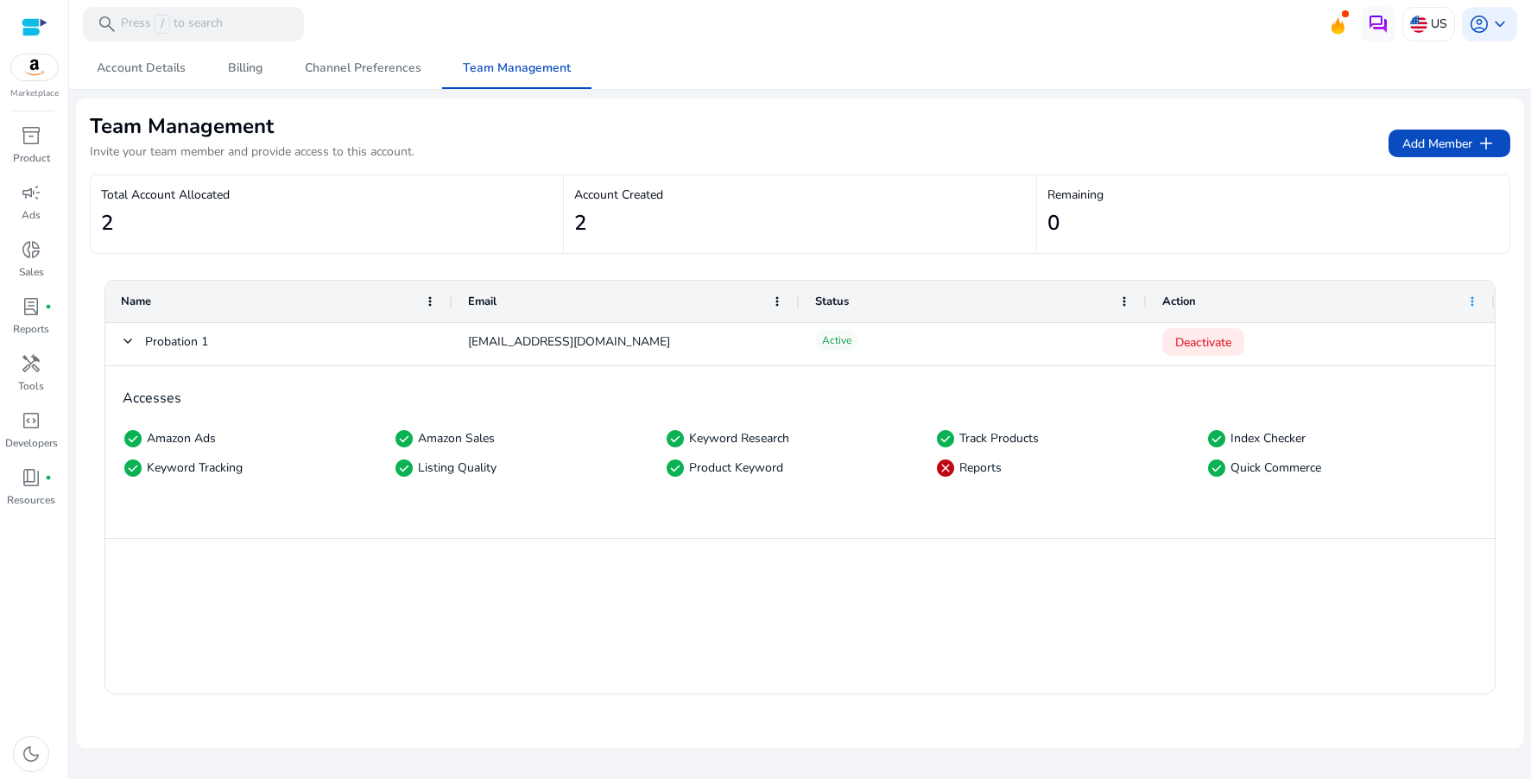
click at [1477, 305] on span at bounding box center [1472, 301] width 14 height 14
drag, startPoint x: 1080, startPoint y: 317, endPoint x: 1161, endPoint y: 339, distance: 84.2
click at [1081, 317] on div "Status" at bounding box center [963, 301] width 297 height 33
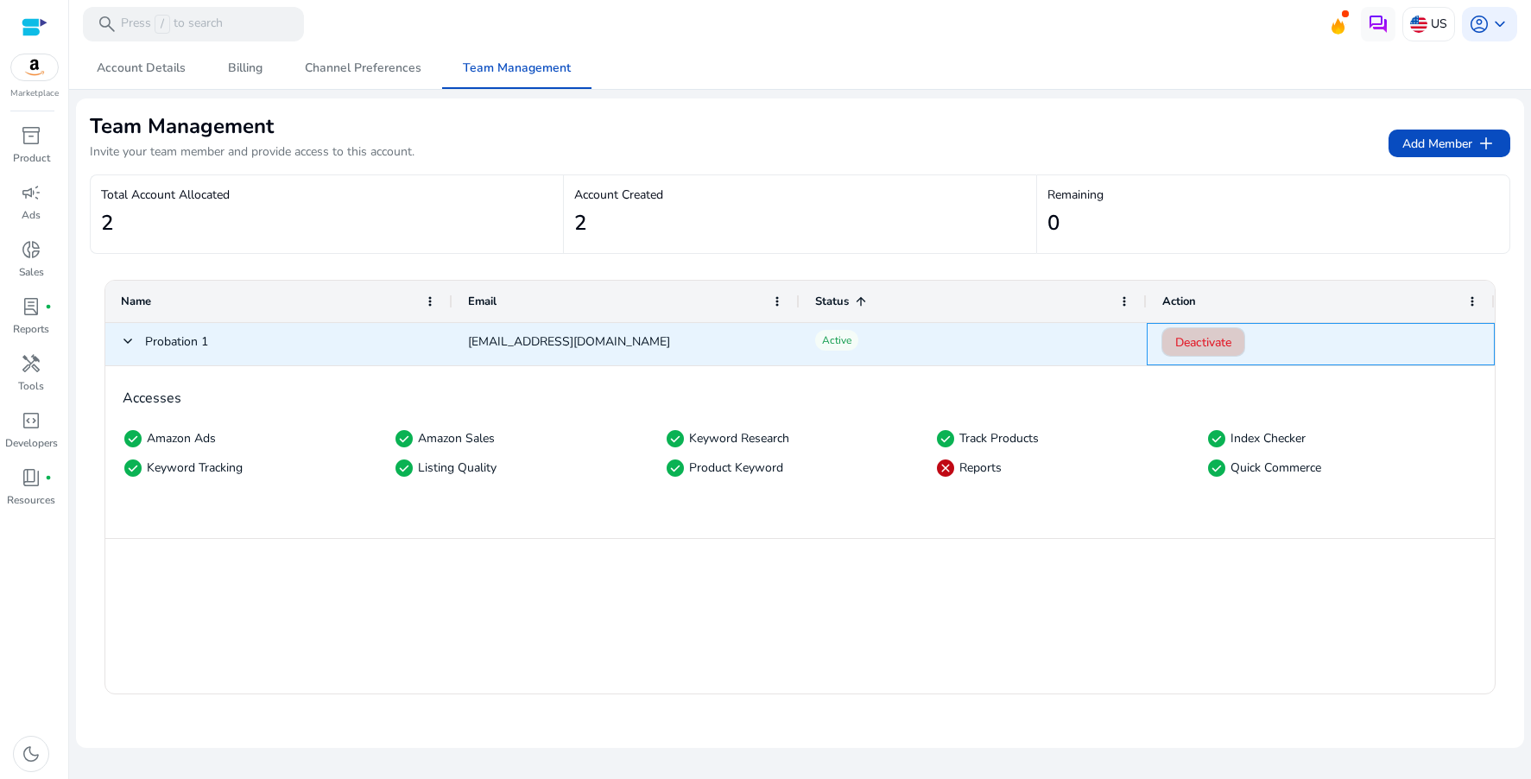
click at [1218, 341] on span "Deactivate" at bounding box center [1203, 342] width 56 height 35
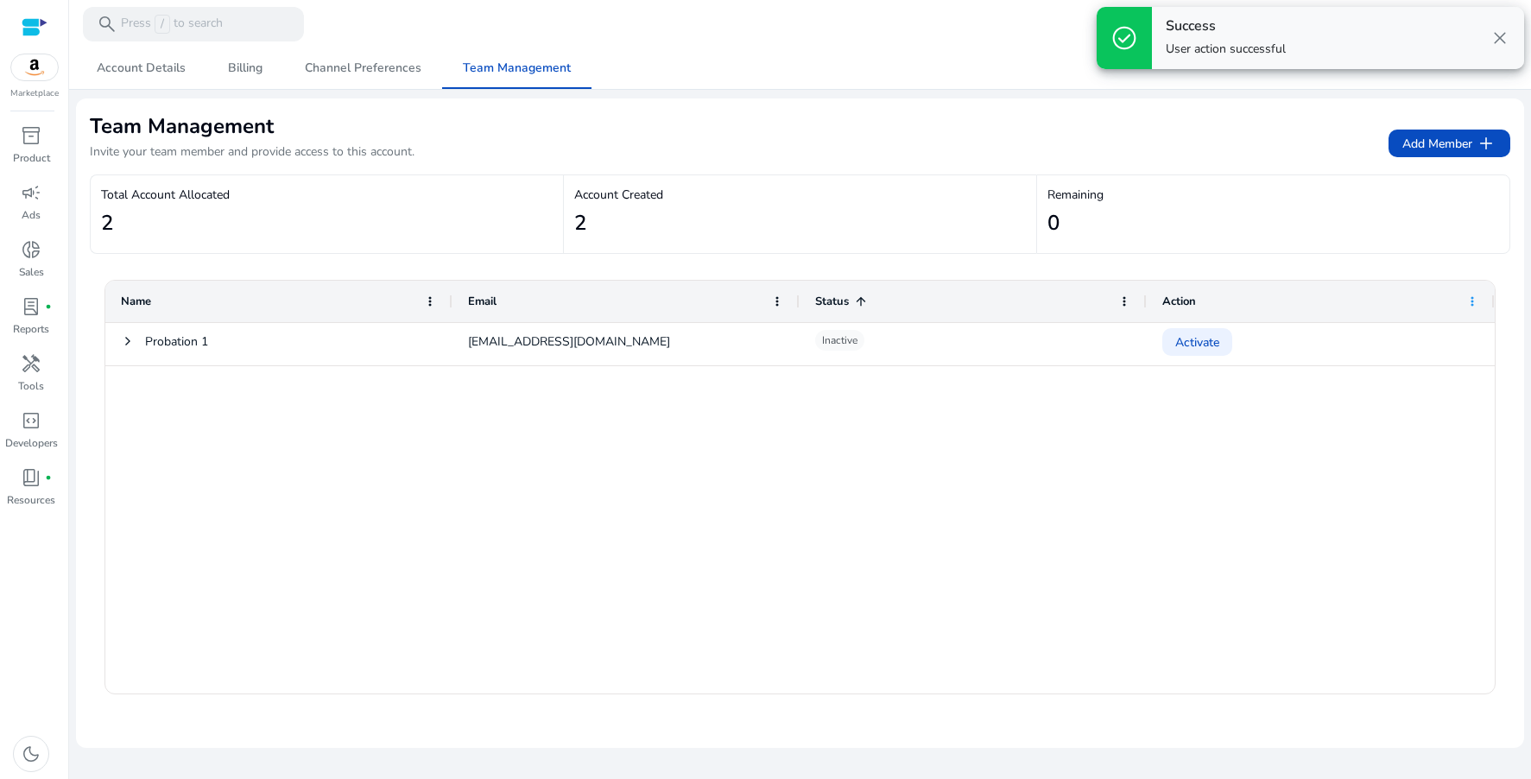
click at [1477, 299] on span at bounding box center [1472, 301] width 14 height 14
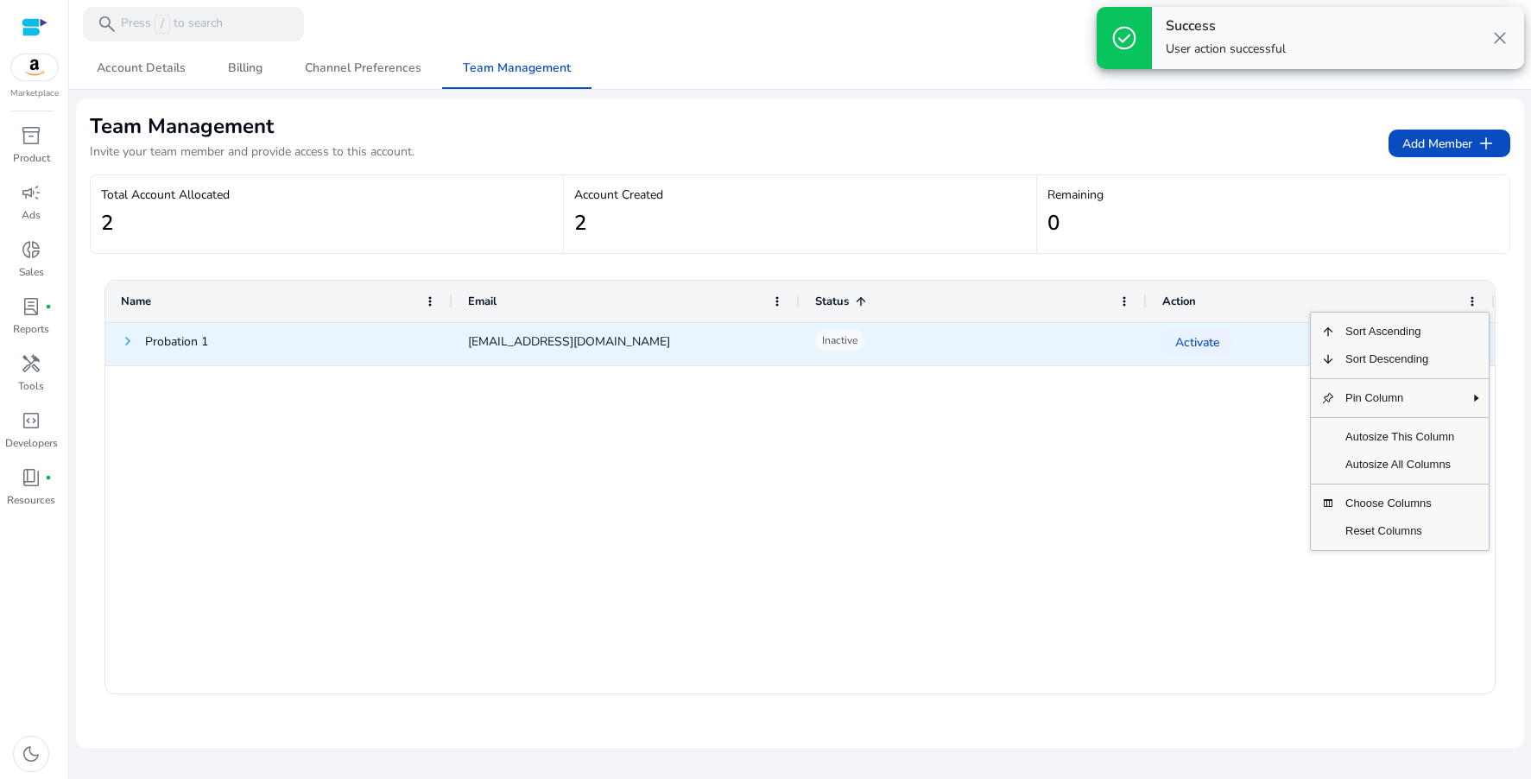
click at [135, 340] on span "Probation 1" at bounding box center [279, 344] width 316 height 41
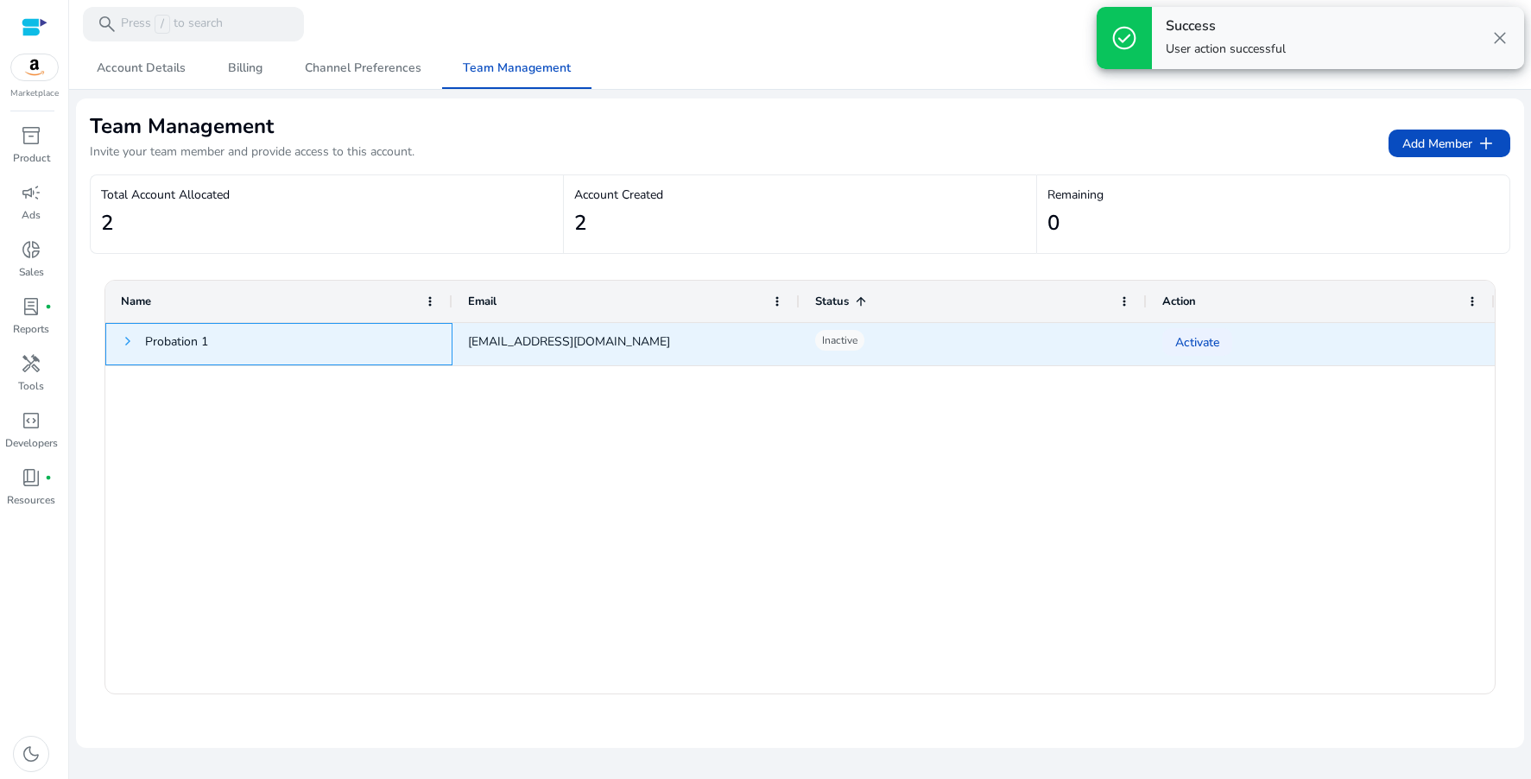
click at [130, 340] on span at bounding box center [128, 341] width 14 height 14
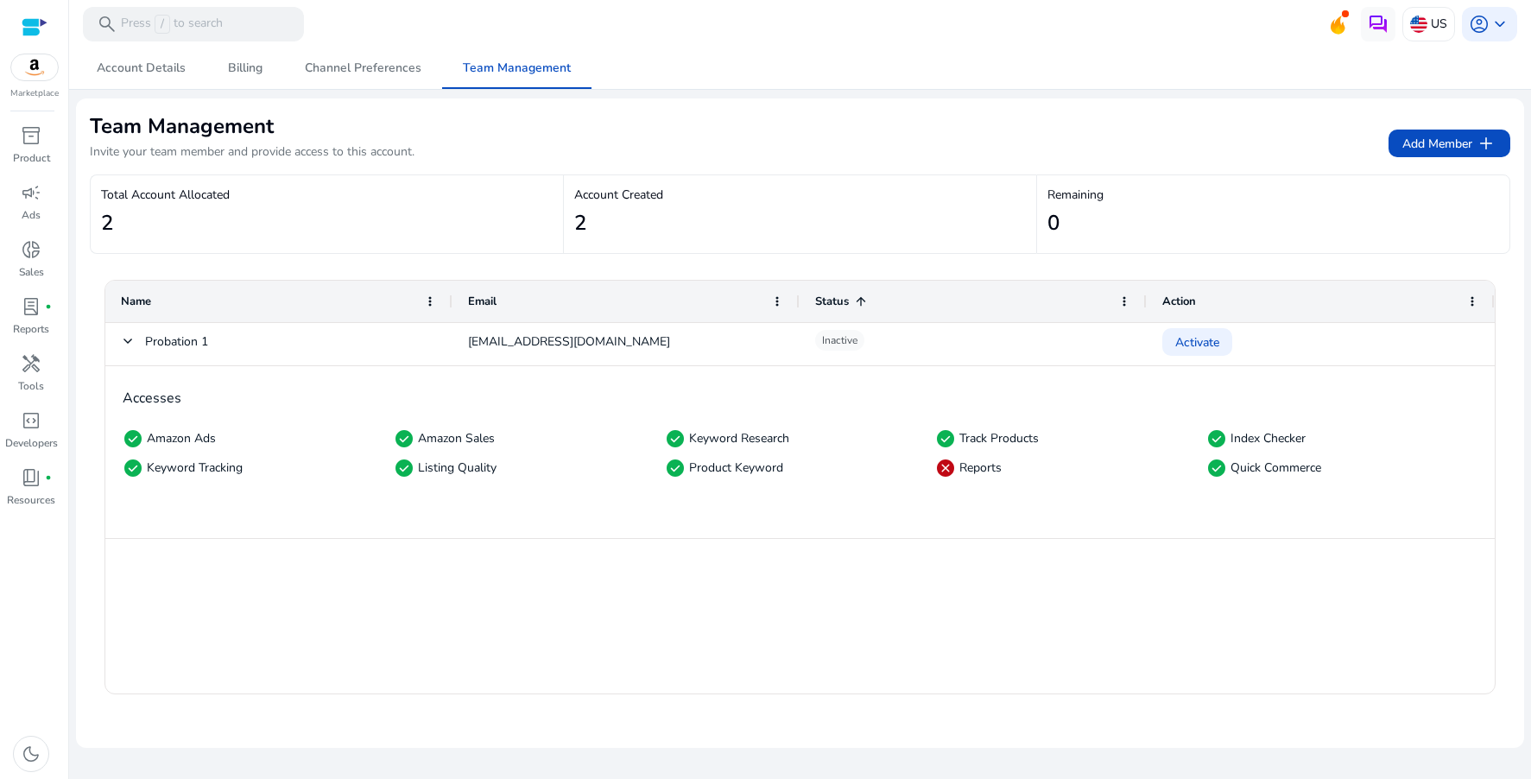
drag, startPoint x: 603, startPoint y: 192, endPoint x: 576, endPoint y: 214, distance: 34.9
click at [603, 193] on p "Account Created" at bounding box center [800, 195] width 452 height 18
click at [180, 178] on div "Total Account Allocated 2" at bounding box center [327, 214] width 472 height 78
click at [364, 47] on div at bounding box center [800, 48] width 1462 height 3
click at [385, 62] on span "Channel Preferences" at bounding box center [363, 68] width 117 height 12
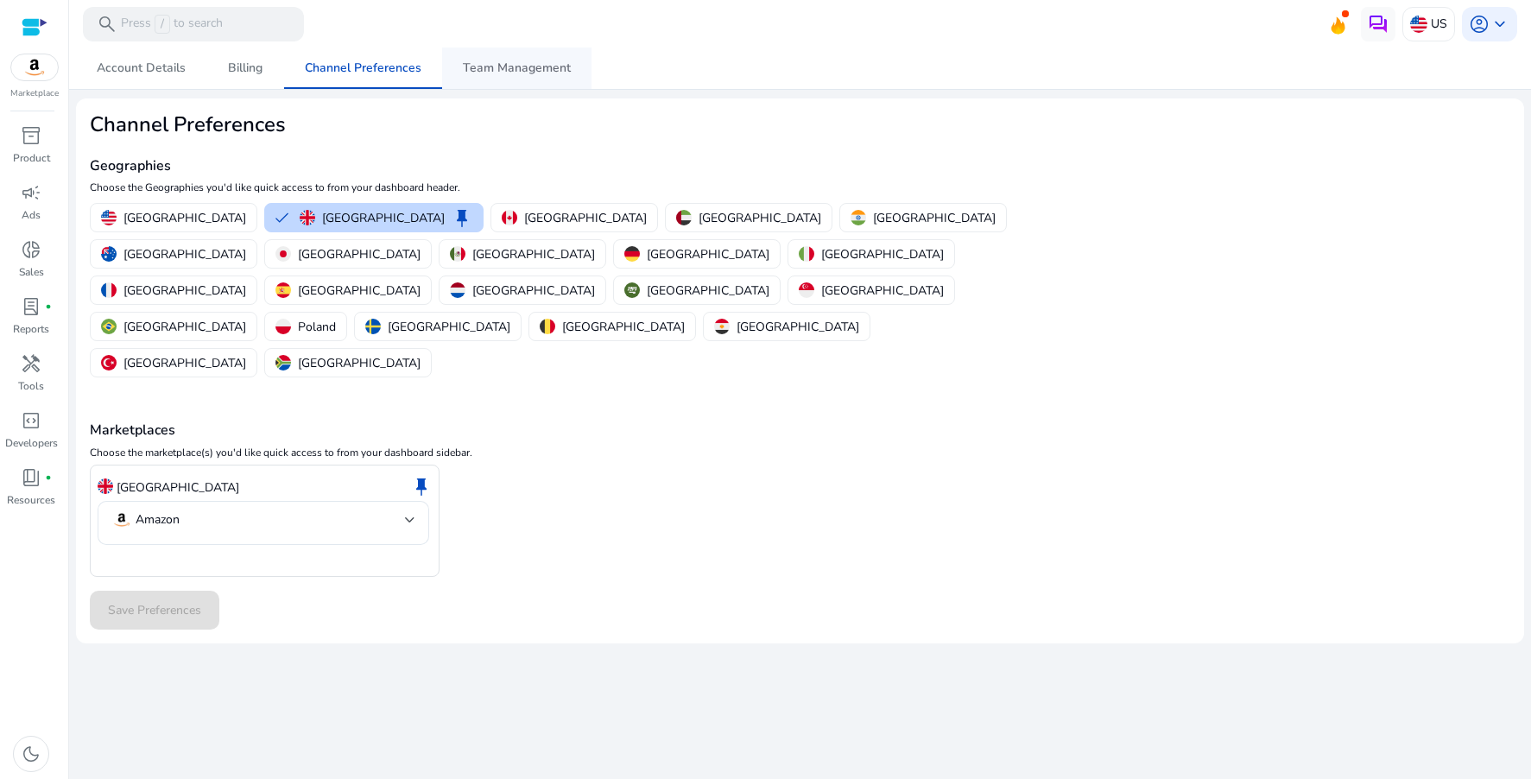
click at [503, 77] on span "Team Management" at bounding box center [517, 67] width 108 height 41
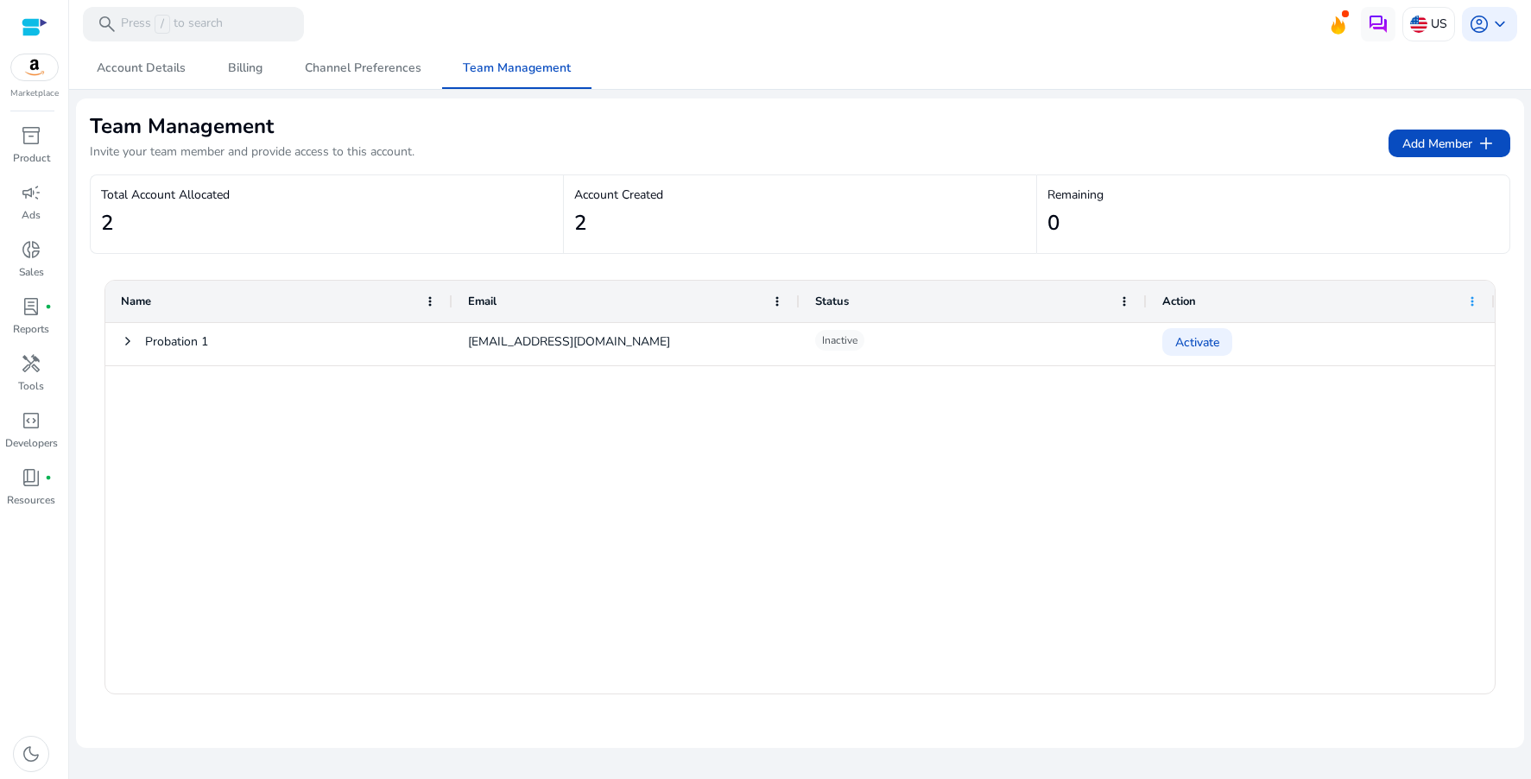
click at [1478, 300] on span at bounding box center [1472, 301] width 14 height 14
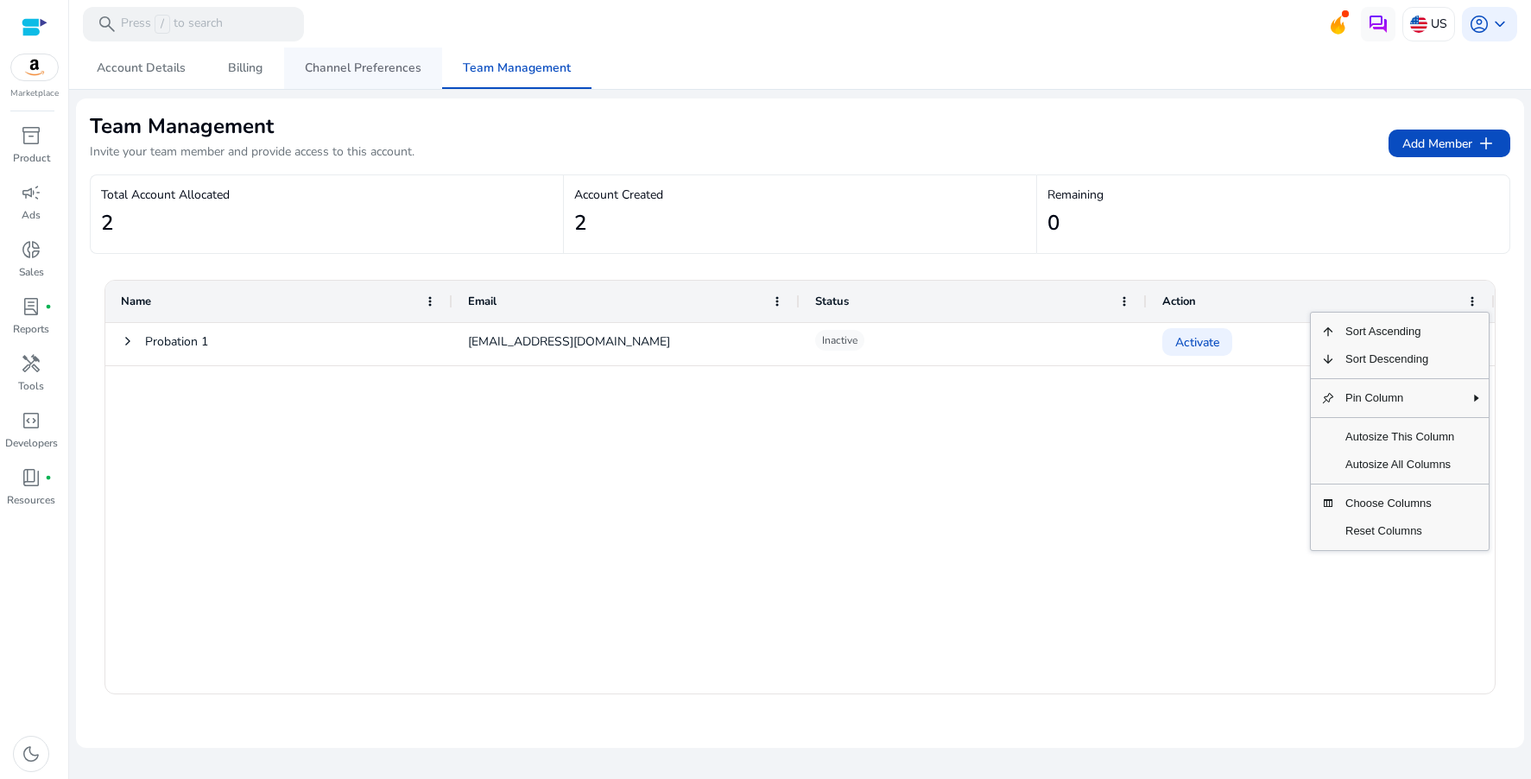
click at [365, 64] on span "Channel Preferences" at bounding box center [363, 68] width 117 height 12
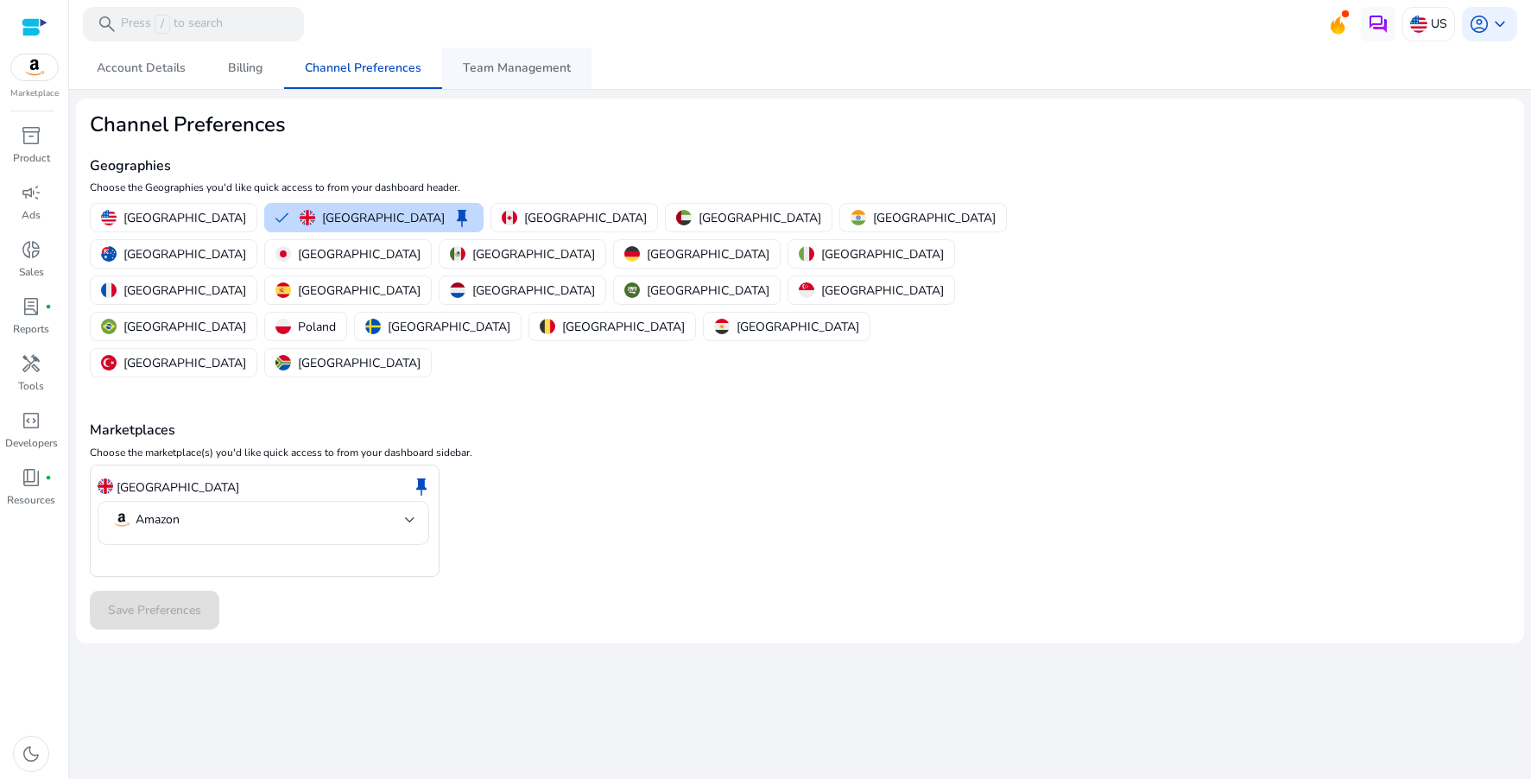
click at [463, 62] on span "Team Management" at bounding box center [517, 68] width 108 height 12
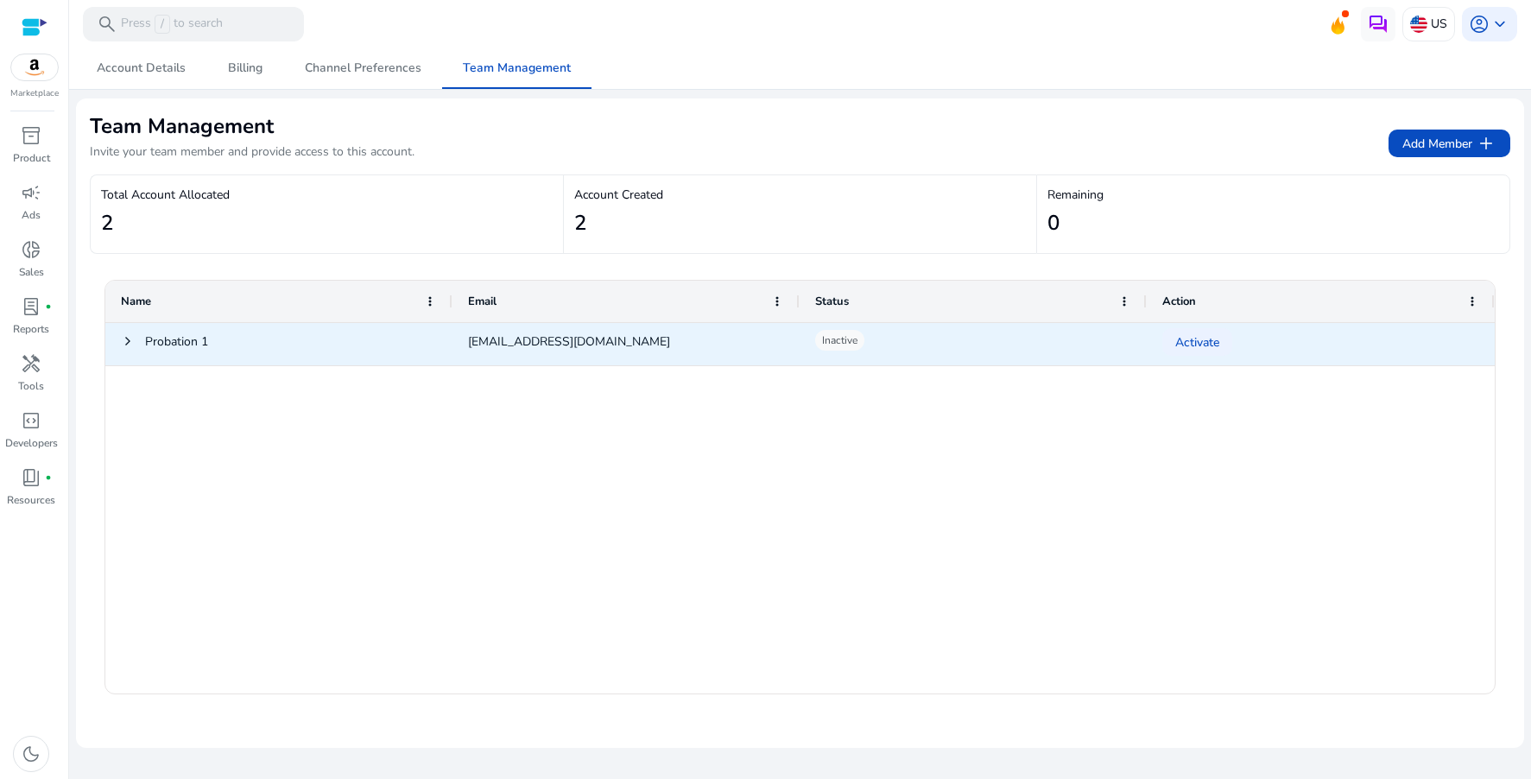
click at [842, 340] on p "Inactive" at bounding box center [839, 340] width 49 height 21
click at [503, 355] on div "[EMAIL_ADDRESS][DOMAIN_NAME]" at bounding box center [625, 344] width 347 height 42
click at [505, 342] on div "[EMAIL_ADDRESS][DOMAIN_NAME]" at bounding box center [625, 344] width 347 height 42
click at [284, 338] on span "Probation 1" at bounding box center [279, 344] width 316 height 41
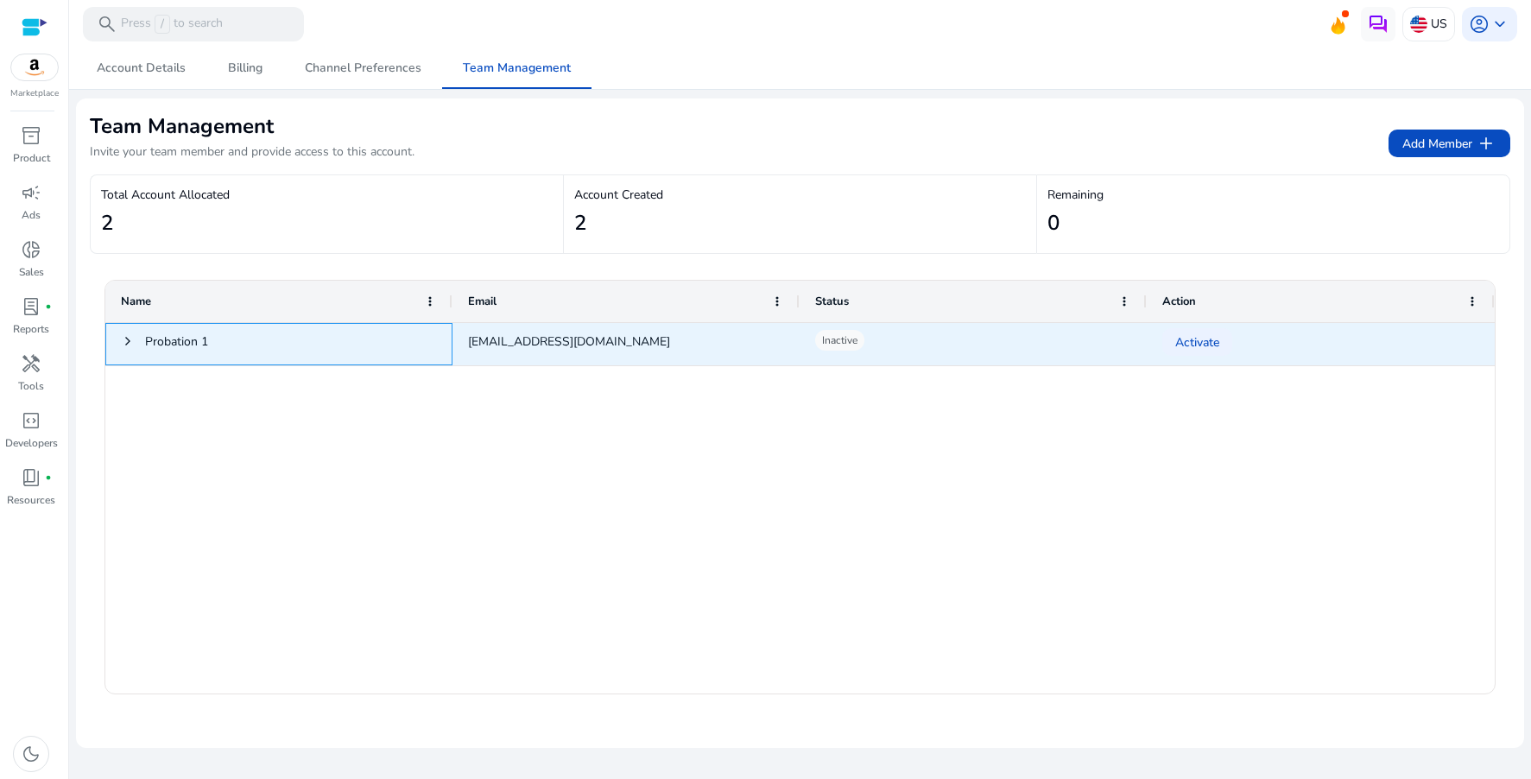
click at [284, 338] on span "Probation 1" at bounding box center [279, 344] width 316 height 41
click at [285, 338] on span "Probation 1" at bounding box center [279, 344] width 316 height 41
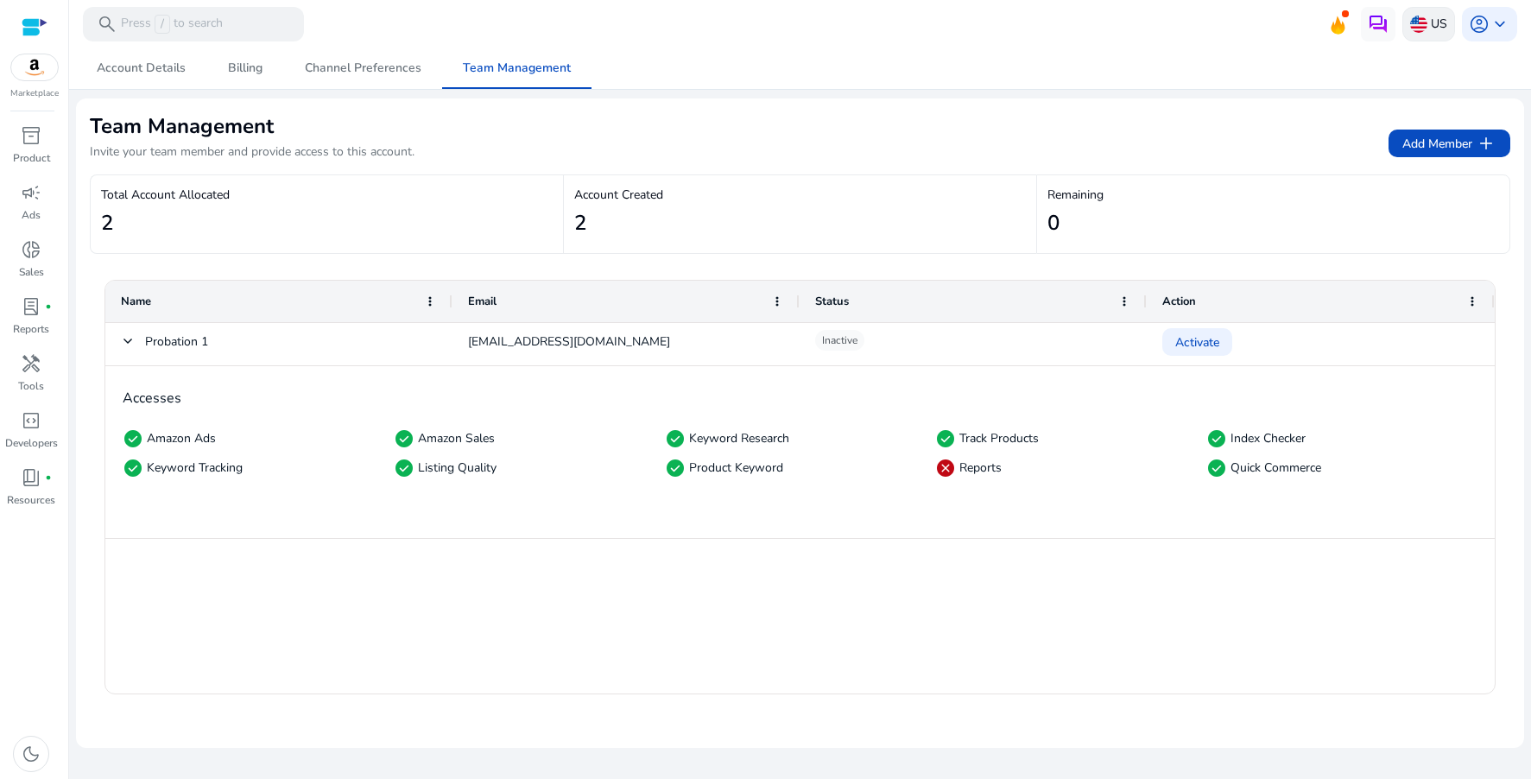
click at [1441, 20] on p "US" at bounding box center [1439, 24] width 16 height 30
click at [1271, 60] on div "[GEOGRAPHIC_DATA]" at bounding box center [1262, 63] width 276 height 41
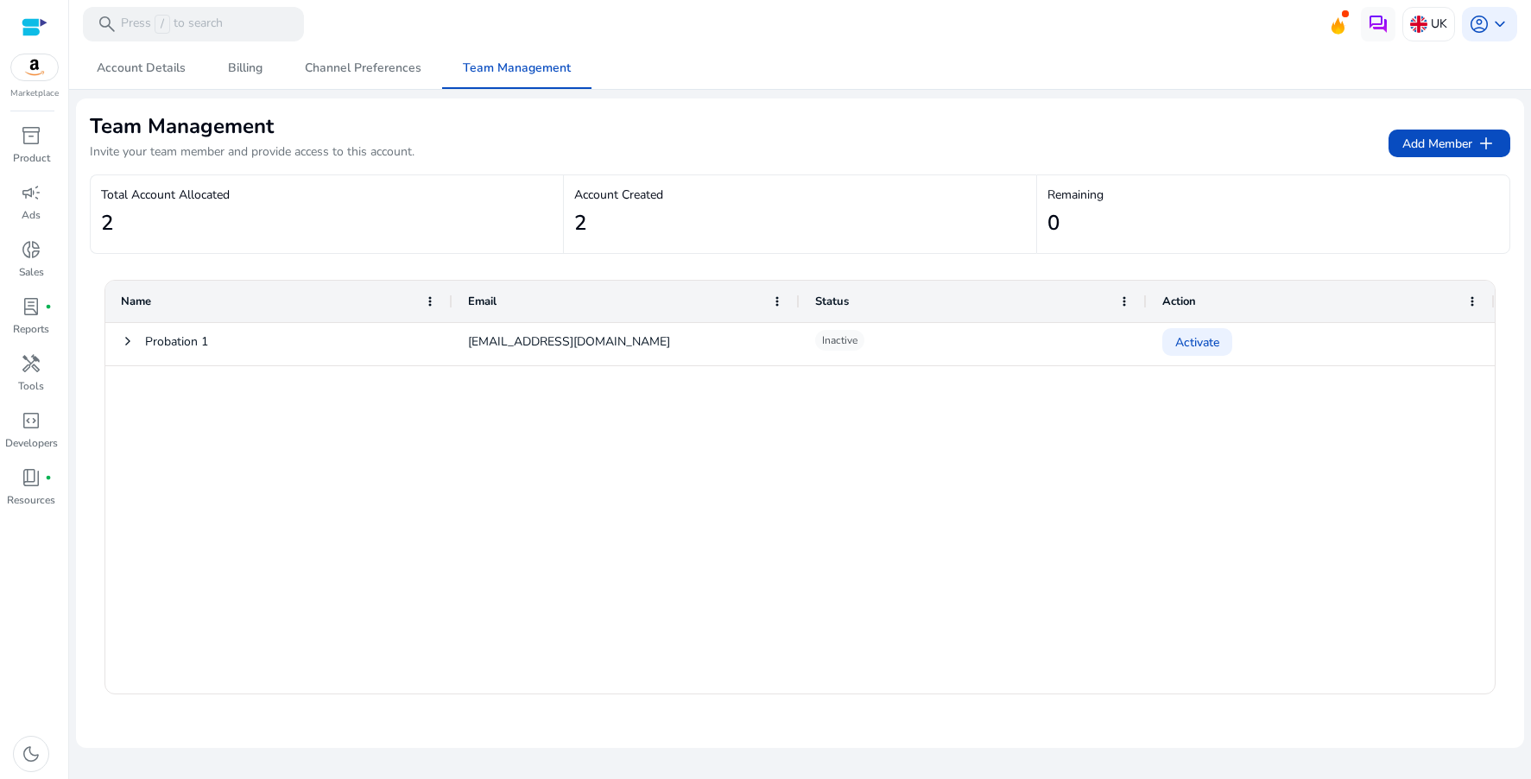
click at [950, 315] on div "Status" at bounding box center [963, 301] width 297 height 33
click at [671, 314] on div "Email" at bounding box center [616, 301] width 297 height 33
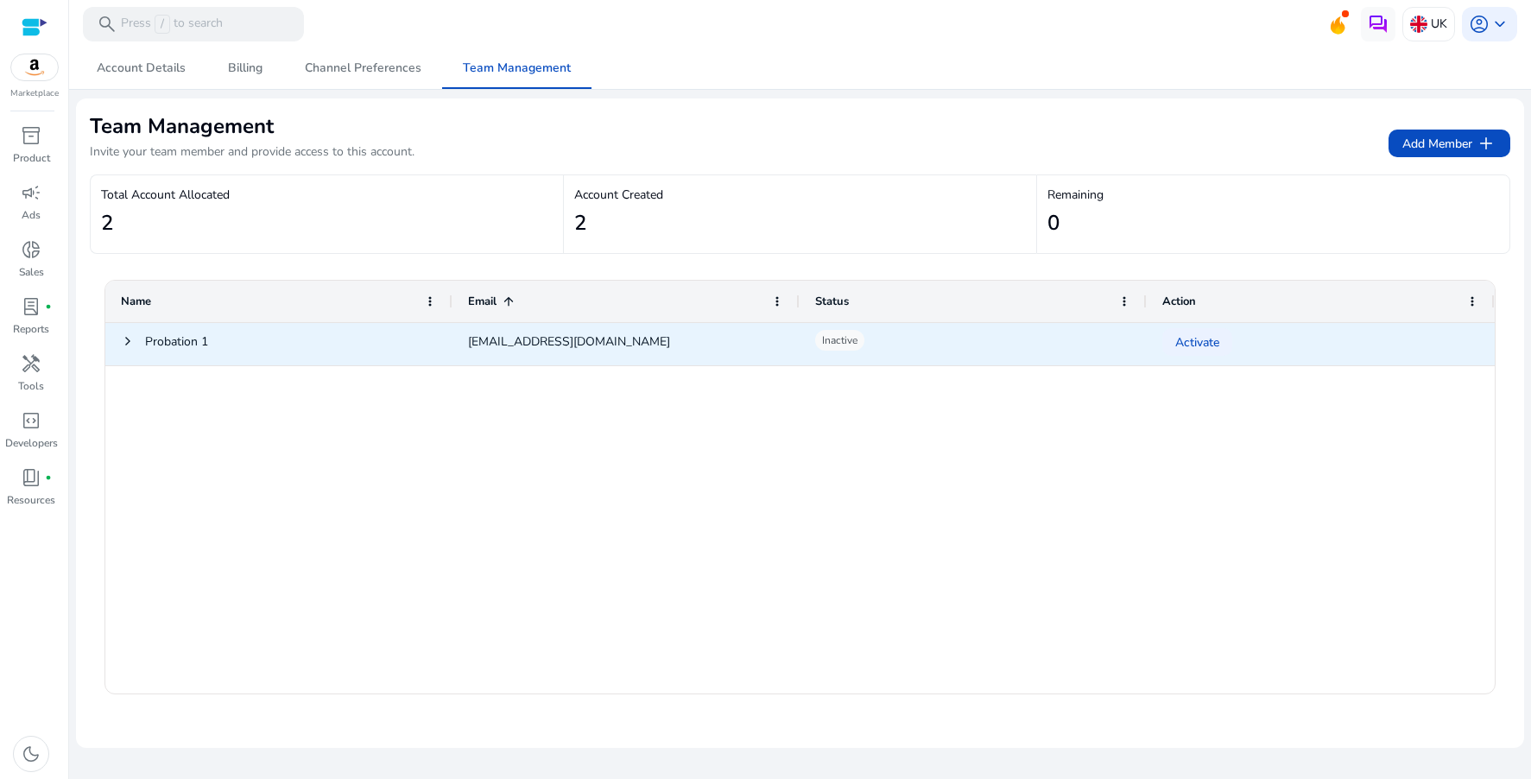
click at [673, 330] on div "[EMAIL_ADDRESS][DOMAIN_NAME]" at bounding box center [625, 344] width 347 height 42
click at [369, 324] on span "Probation 1" at bounding box center [279, 344] width 316 height 41
drag, startPoint x: 227, startPoint y: 328, endPoint x: 198, endPoint y: 329, distance: 29.4
click at [202, 329] on span "Probation 1" at bounding box center [279, 344] width 316 height 41
click at [131, 337] on span at bounding box center [128, 341] width 14 height 14
